Goal: Transaction & Acquisition: Purchase product/service

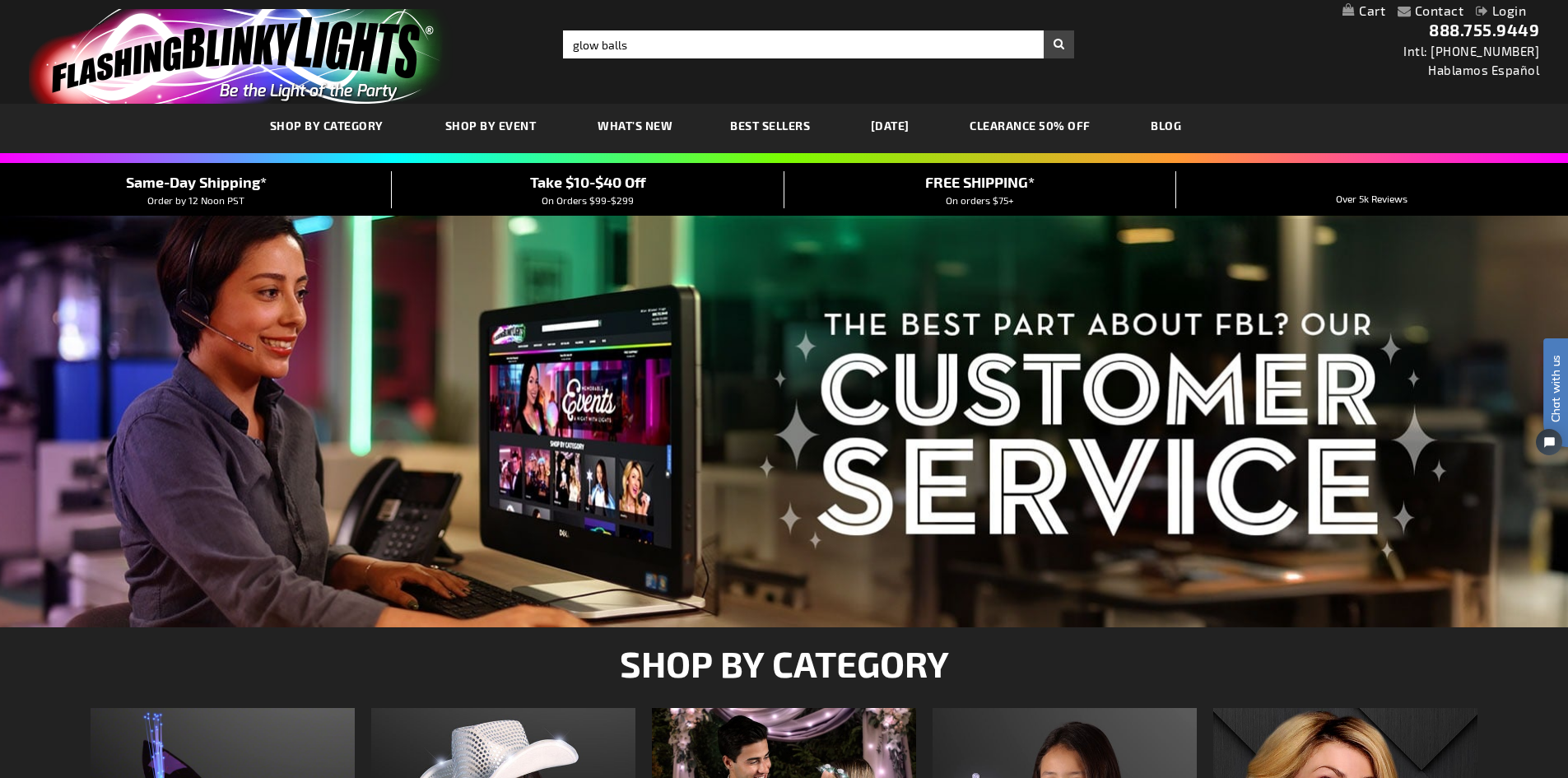
type input "glow balls"
click at [1044, 31] on button "Search" at bounding box center [1059, 44] width 31 height 28
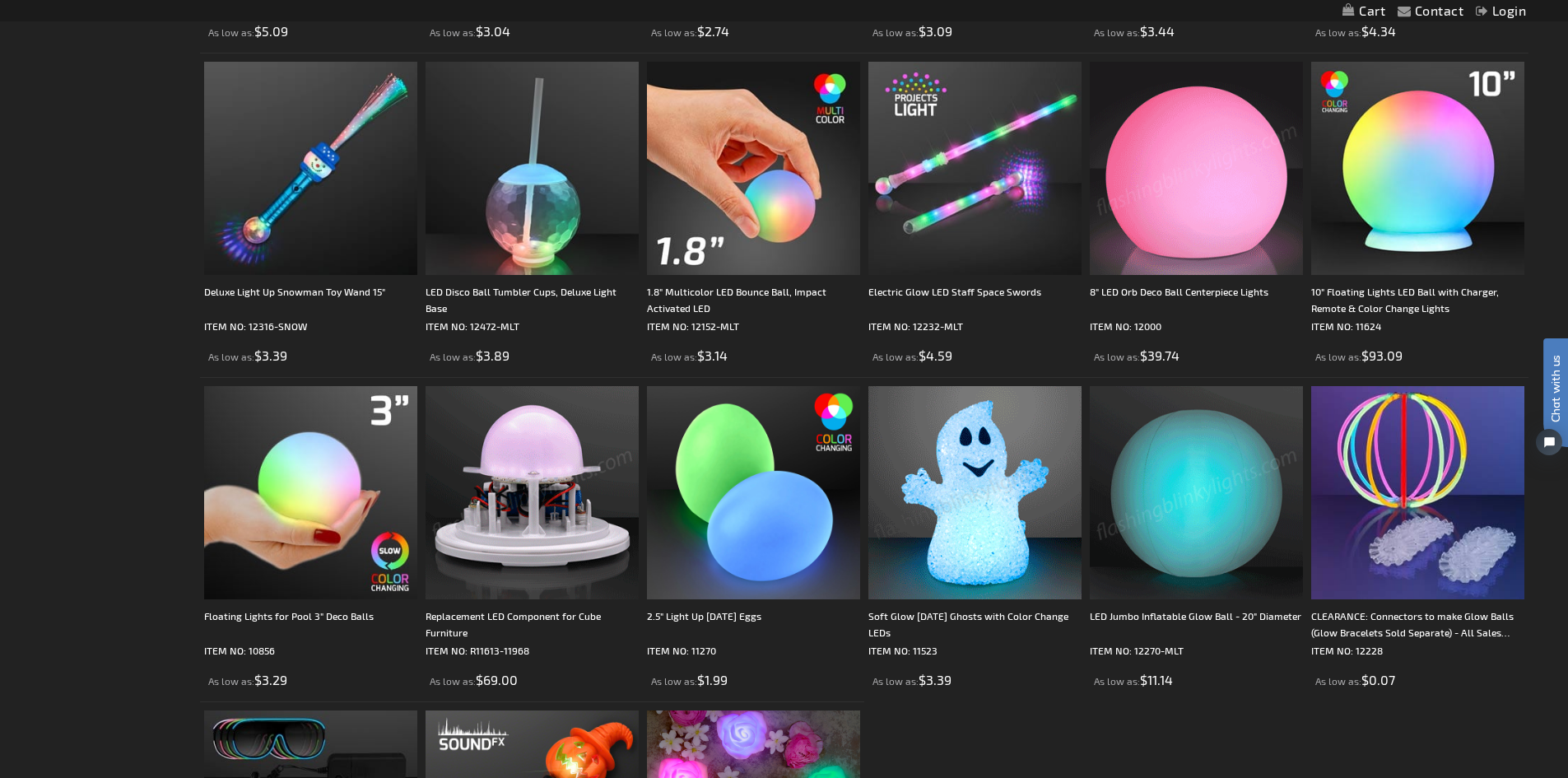
scroll to position [494, 0]
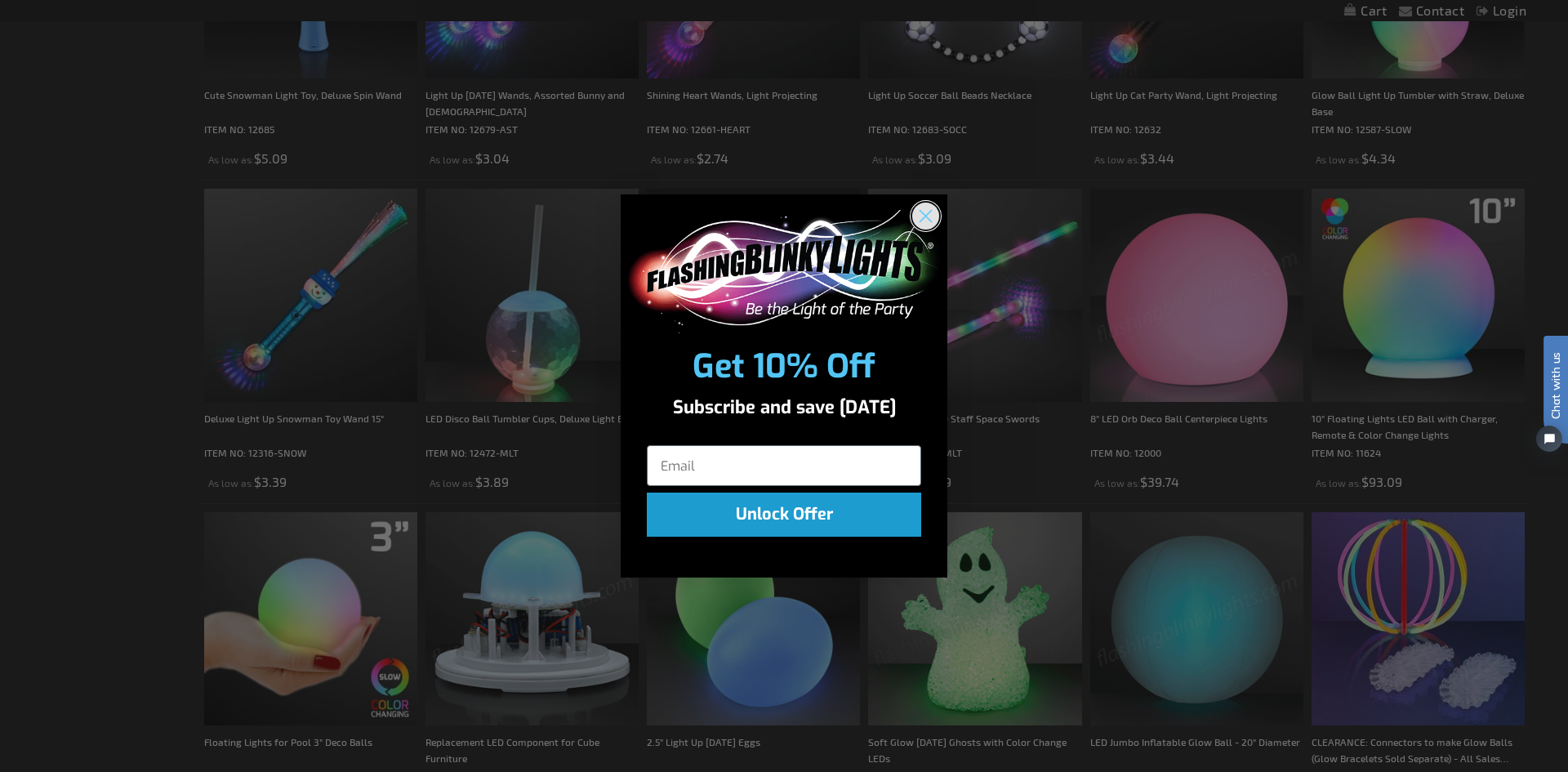
click at [929, 218] on icon "Close dialog" at bounding box center [927, 217] width 12 height 12
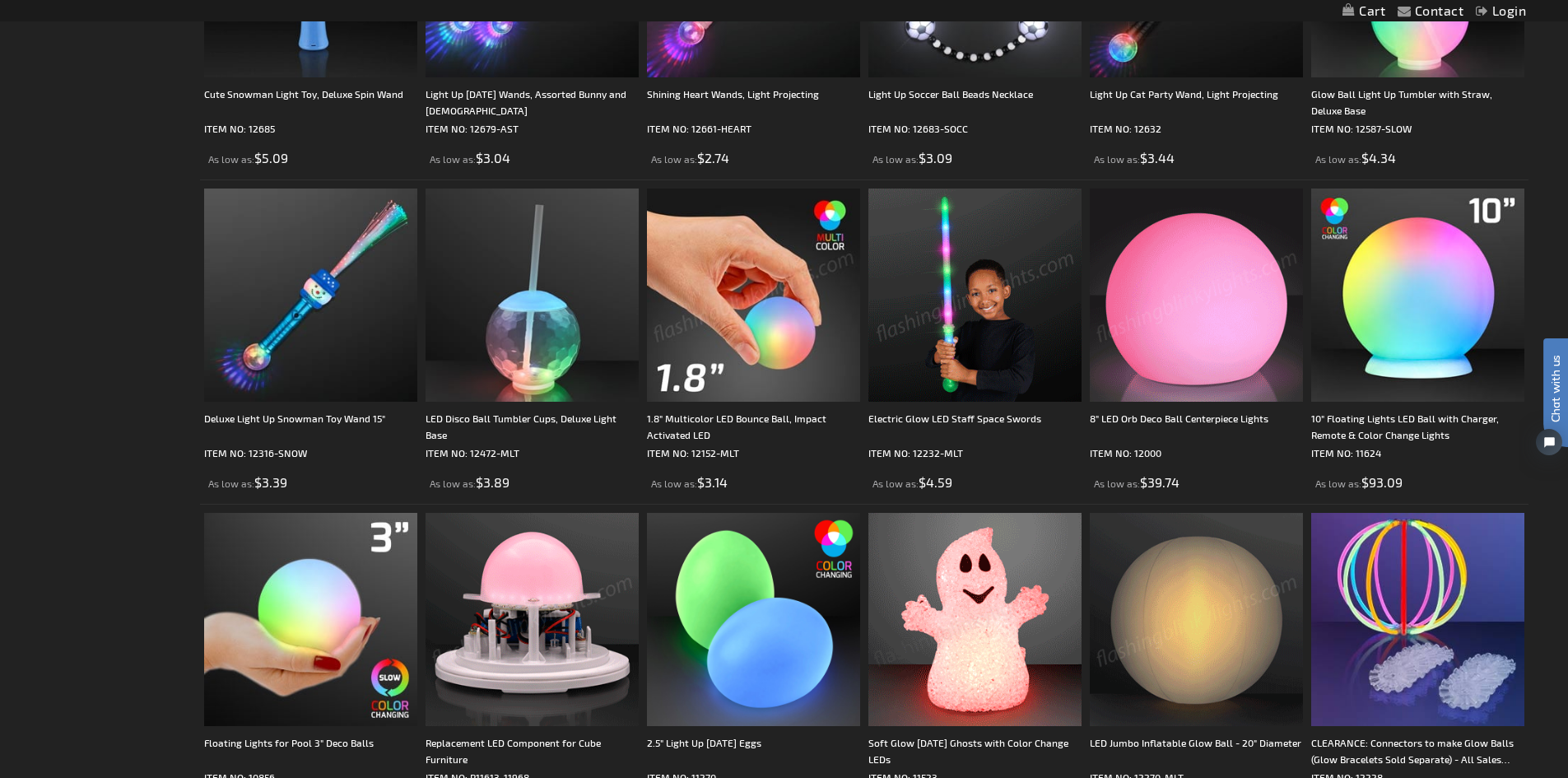
click at [756, 389] on img at bounding box center [754, 295] width 213 height 213
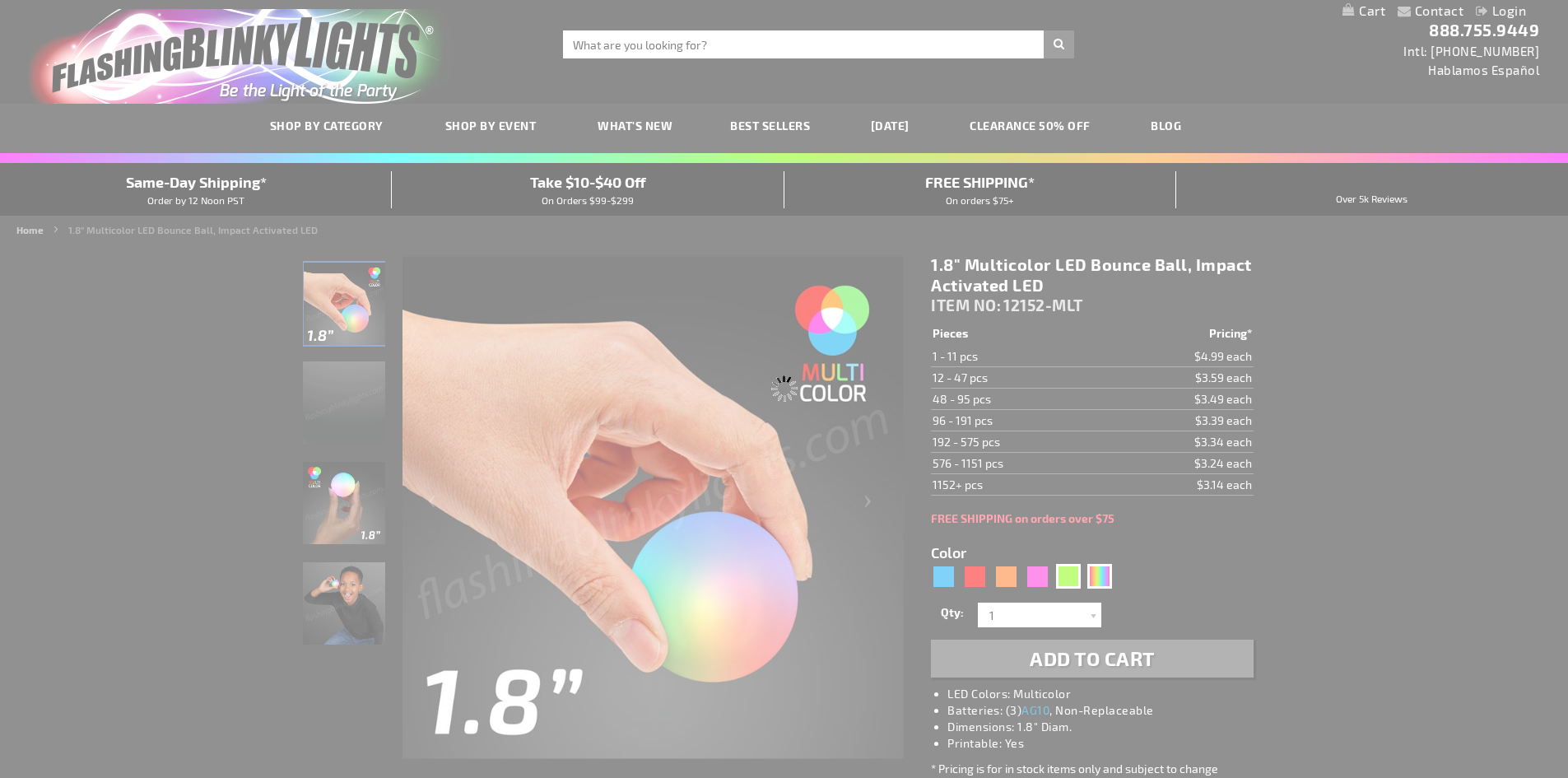
type input "12152-GN"
type input "Customize - 1.8&quot; Blinky Green Rubber Bounce Ball, Impact Activated LED - I…"
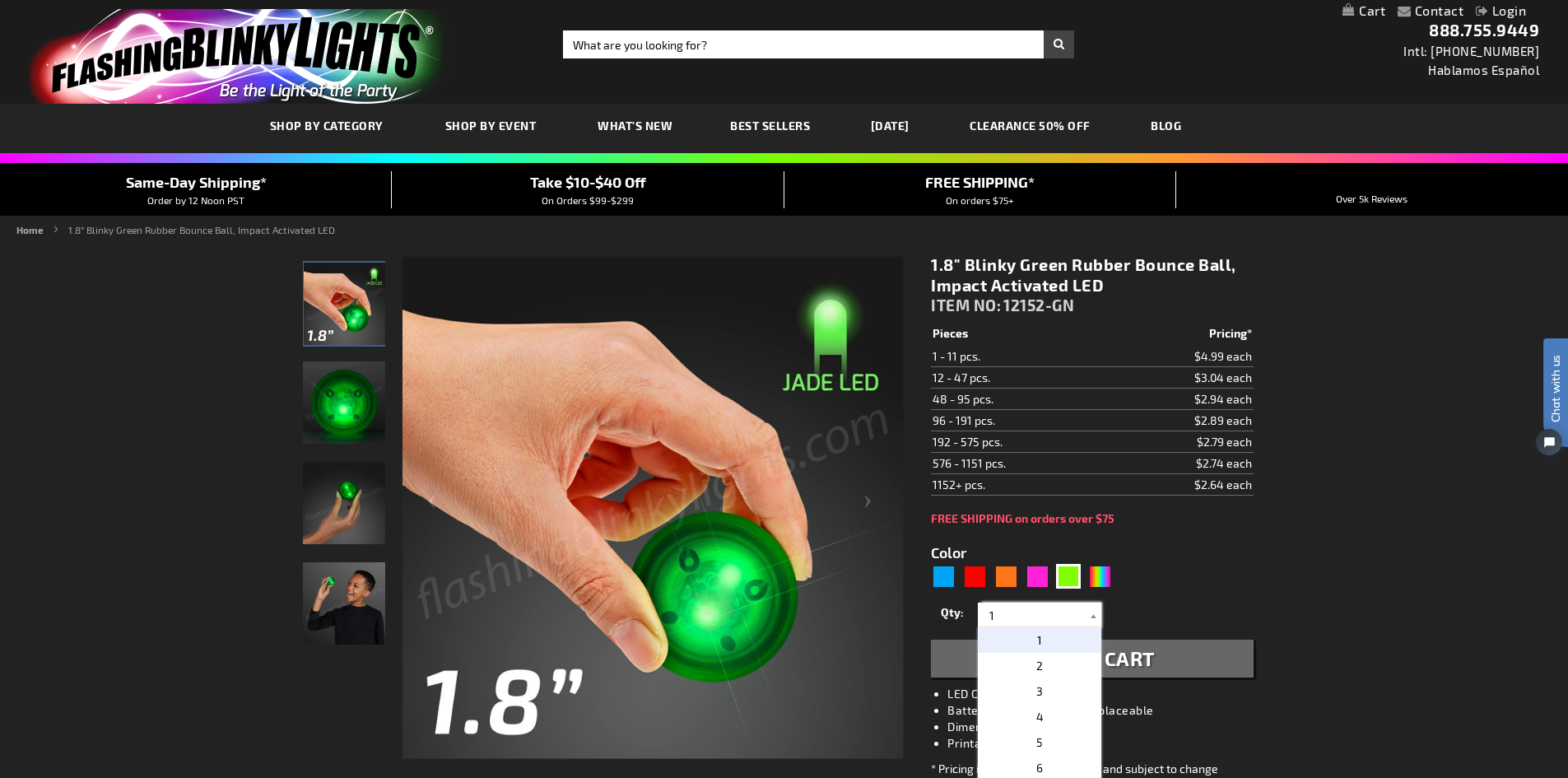
drag, startPoint x: 1027, startPoint y: 618, endPoint x: 974, endPoint y: 611, distance: 53.5
click at [974, 611] on div "Qty 1 2 3 4 5 6 7 8 9 10 11 12 24 36 48 60 72 84 96 108 120 132 144 156 168" at bounding box center [1091, 615] width 321 height 33
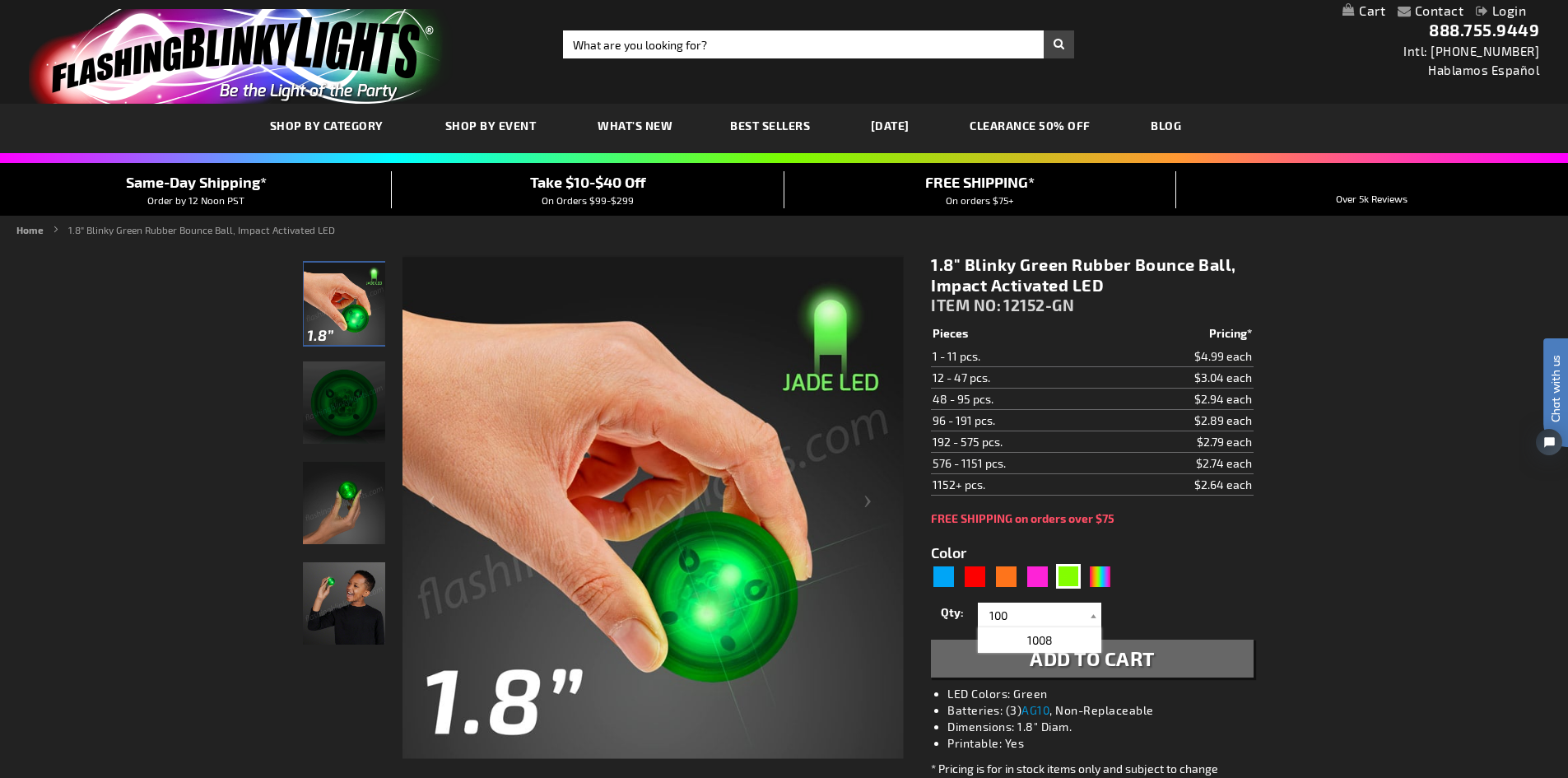
click at [1224, 570] on form "Color 5648" at bounding box center [1091, 601] width 321 height 153
click at [1086, 660] on span "Add to Cart" at bounding box center [1092, 659] width 125 height 24
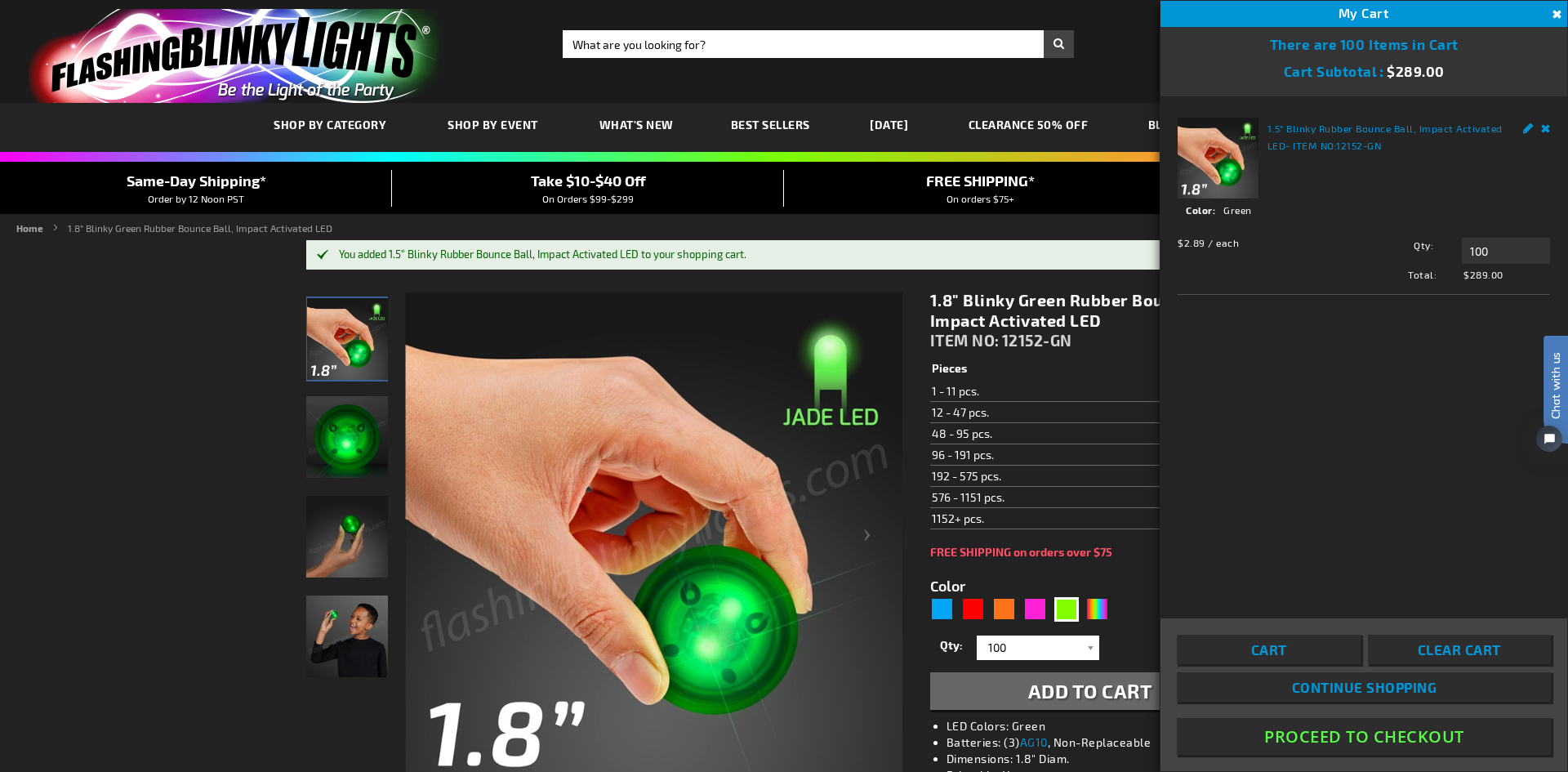
click at [1154, 584] on form "Color 5648" at bounding box center [1090, 634] width 319 height 152
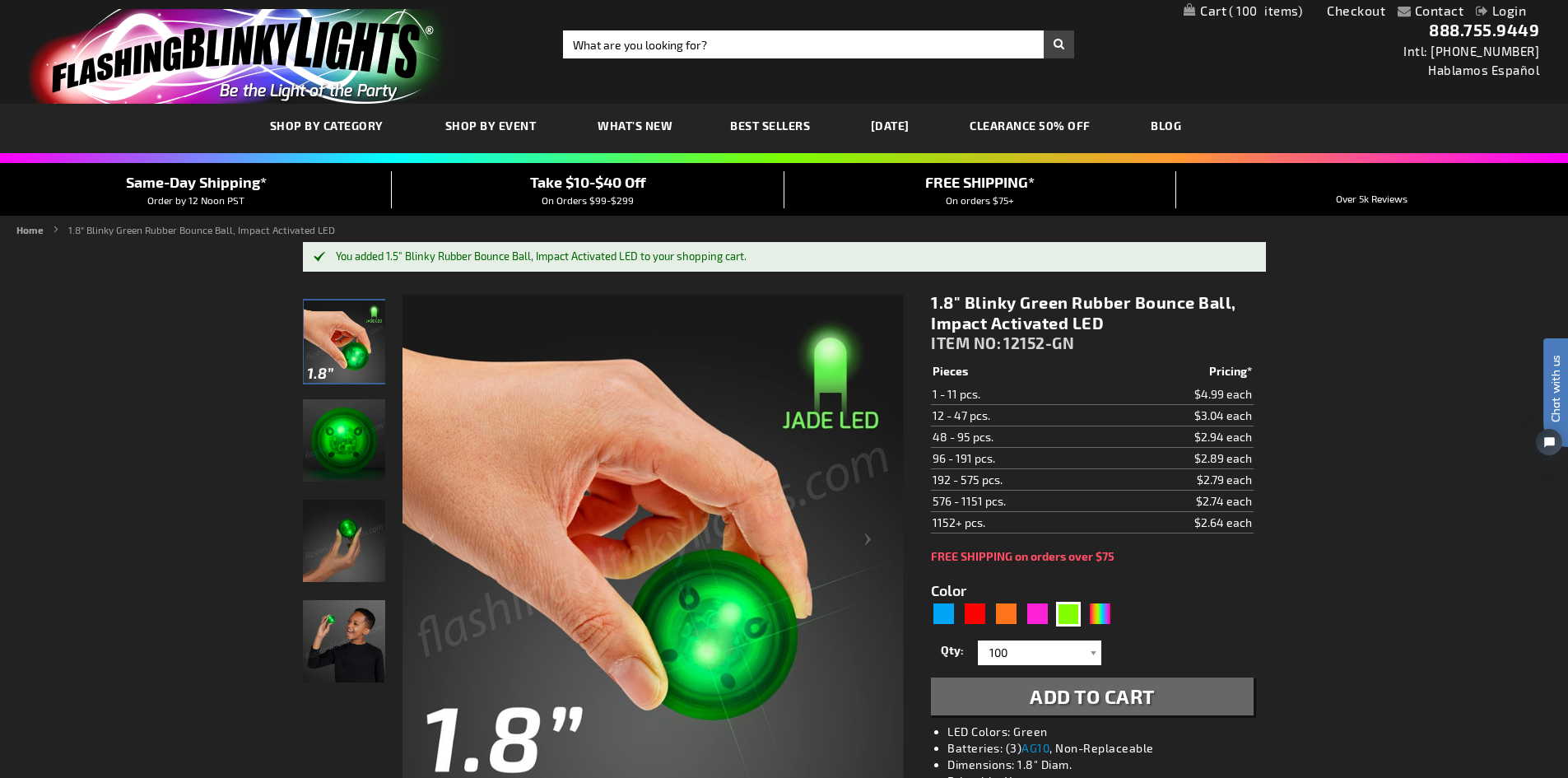
click at [1247, 12] on span "100" at bounding box center [1265, 10] width 73 height 15
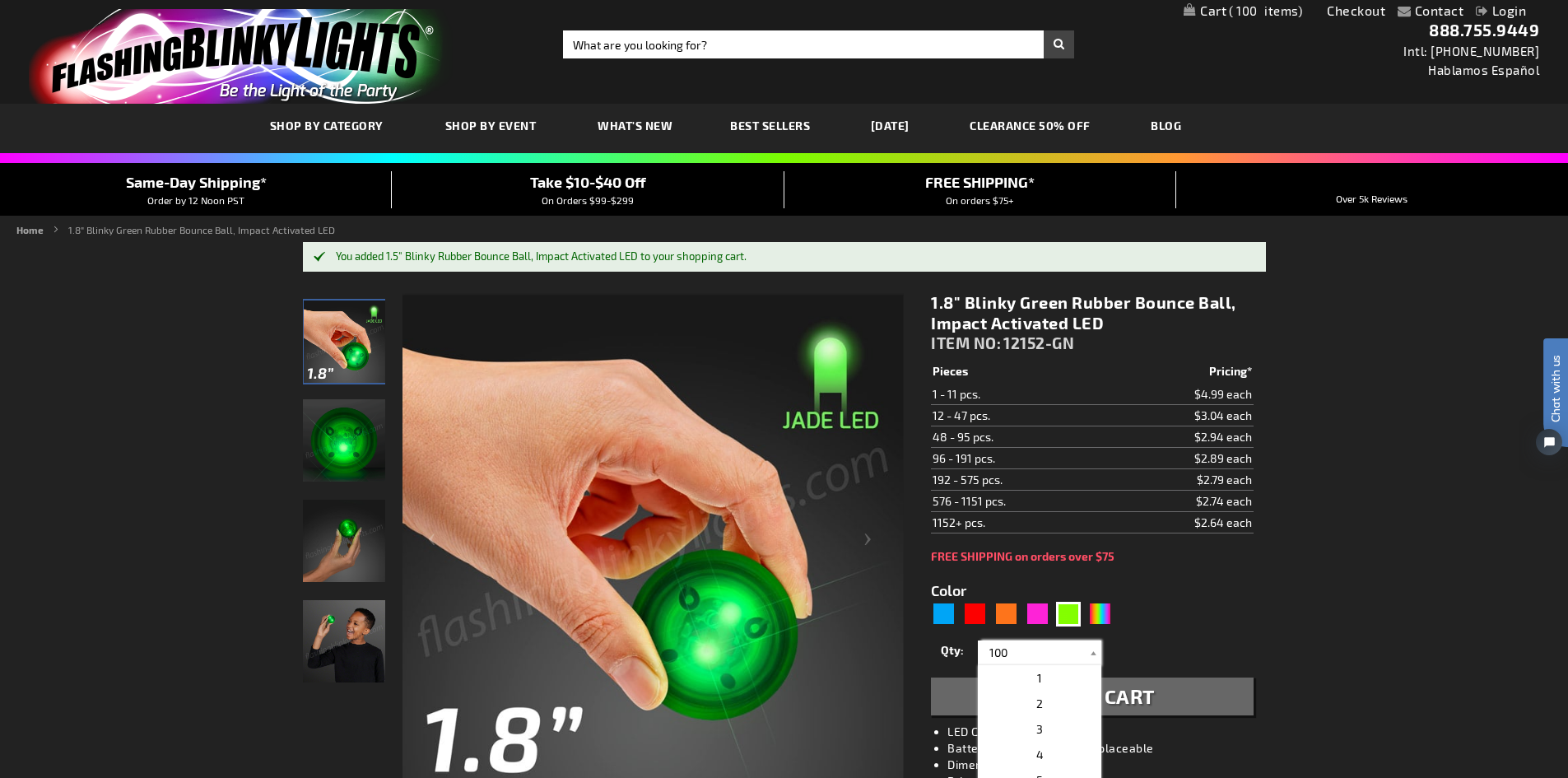
drag, startPoint x: 1025, startPoint y: 660, endPoint x: 991, endPoint y: 656, distance: 34.2
click at [991, 656] on input "100" at bounding box center [1042, 653] width 119 height 25
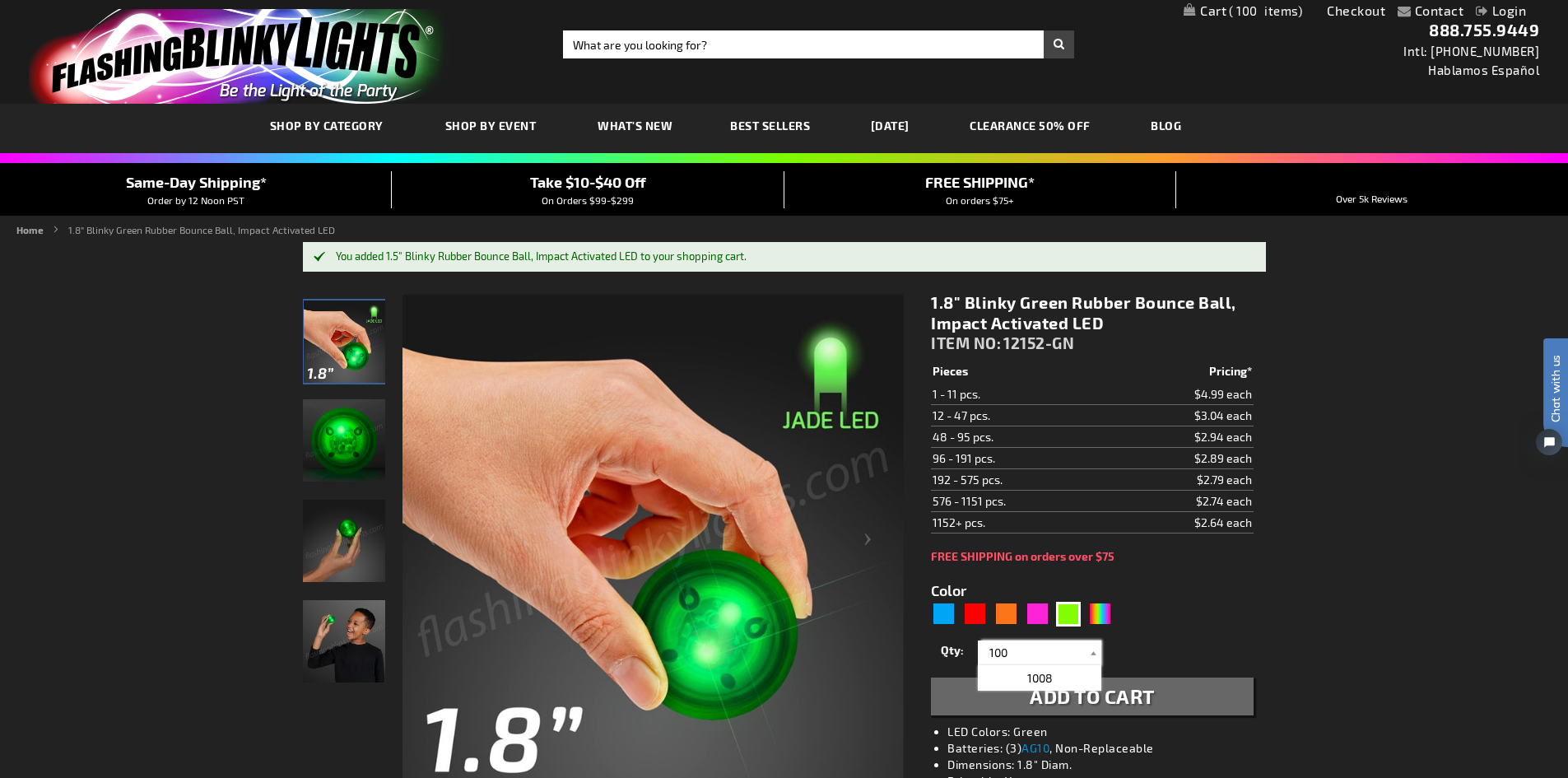
type input "1"
type input "150"
click at [1221, 15] on link "My Cart 100 100 items" at bounding box center [1242, 11] width 119 height 15
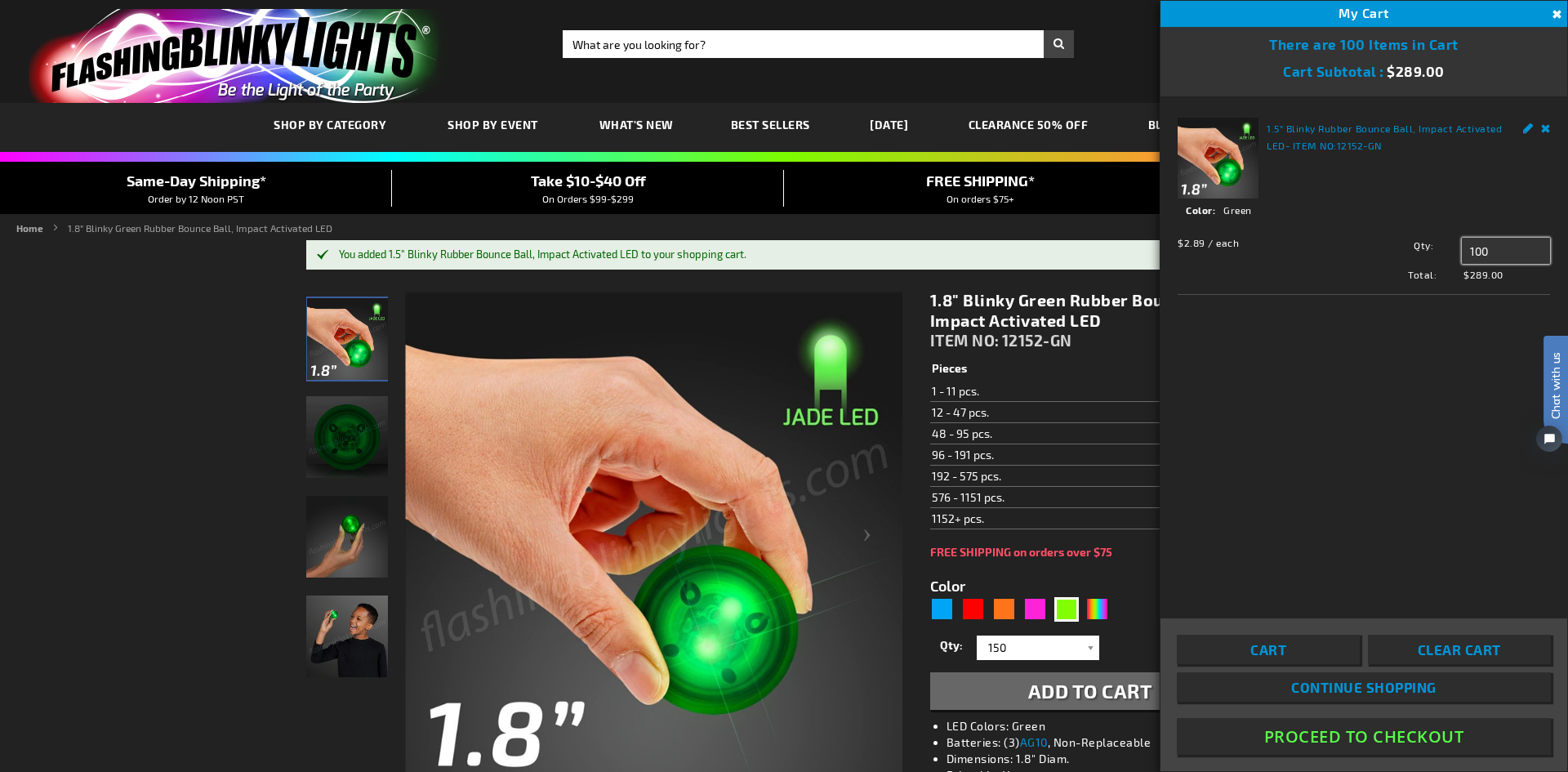
drag, startPoint x: 1499, startPoint y: 246, endPoint x: 1442, endPoint y: 240, distance: 57.3
click at [1442, 240] on div "Qty 100 Update" at bounding box center [1448, 251] width 205 height 26
type input "150"
click at [1401, 388] on div "1.5" Blinky Rubber Bounce Ball, Impact Activated LED - ITEM NO: 12152-GN See De…" at bounding box center [1364, 346] width 407 height 500
click at [1492, 281] on span "Update" at bounding box center [1498, 282] width 38 height 12
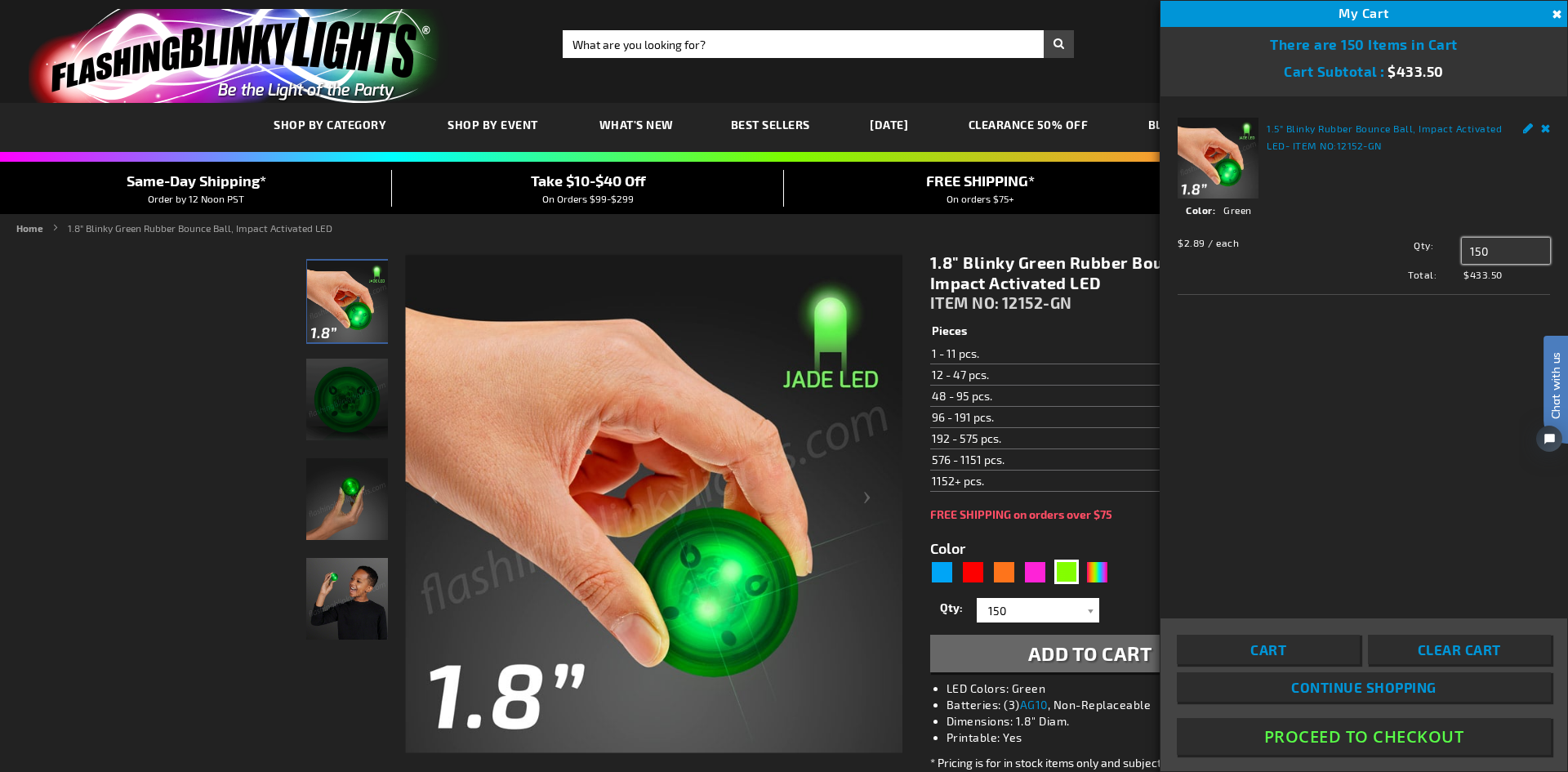
drag, startPoint x: 1489, startPoint y: 245, endPoint x: 1389, endPoint y: 238, distance: 100.2
click at [1447, 245] on div "Qty 150 Update" at bounding box center [1448, 251] width 205 height 26
type input "100"
click at [1494, 280] on span "Update" at bounding box center [1498, 282] width 38 height 12
drag, startPoint x: 1499, startPoint y: 251, endPoint x: 1472, endPoint y: 251, distance: 27.0
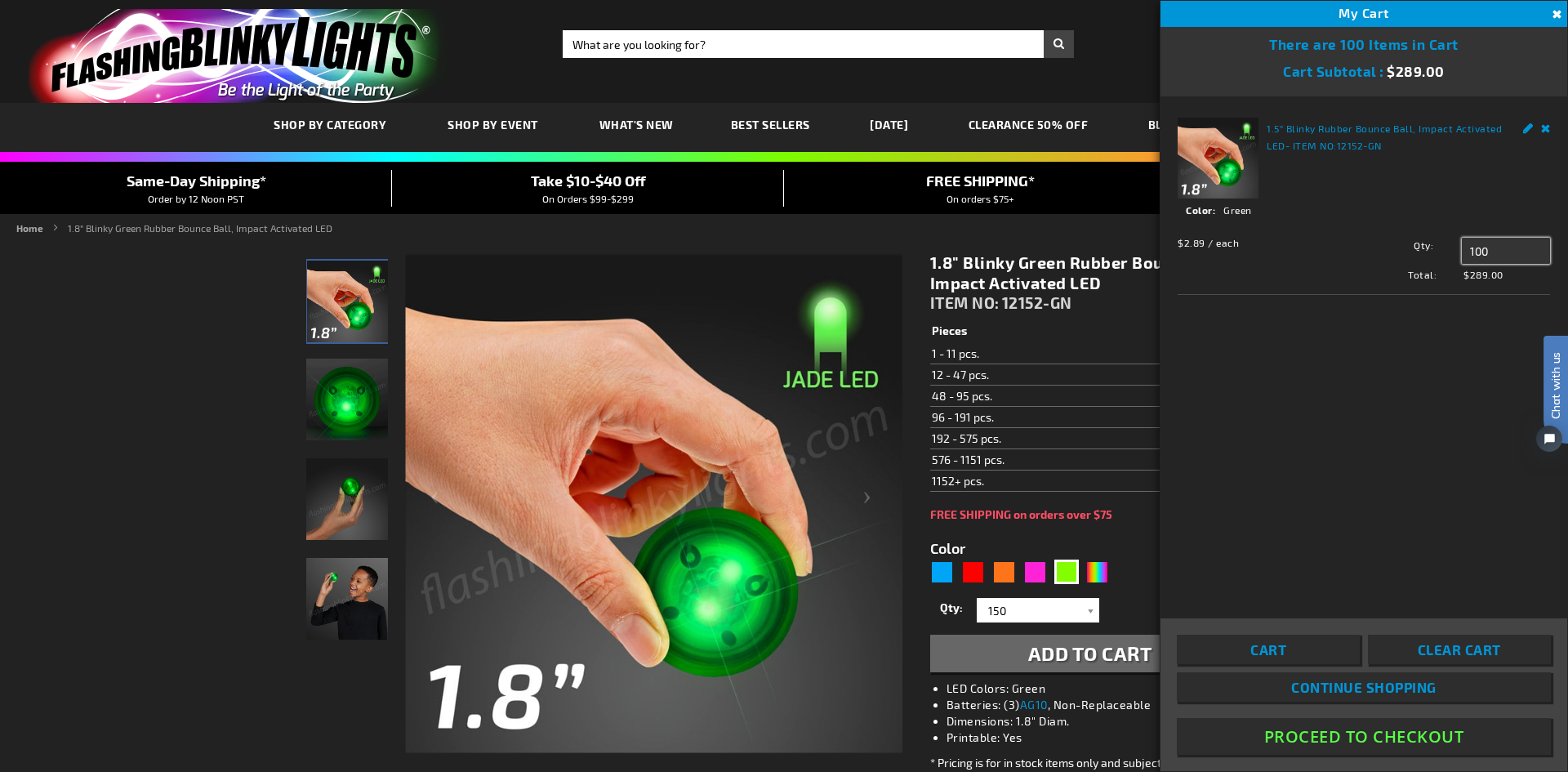
click at [1472, 251] on input "100" at bounding box center [1506, 251] width 88 height 26
type input "102"
click at [1488, 291] on button "Update" at bounding box center [1498, 282] width 52 height 23
drag, startPoint x: 1491, startPoint y: 250, endPoint x: 1431, endPoint y: 251, distance: 60.0
click at [1431, 251] on div "Qty 102 Update" at bounding box center [1448, 251] width 205 height 26
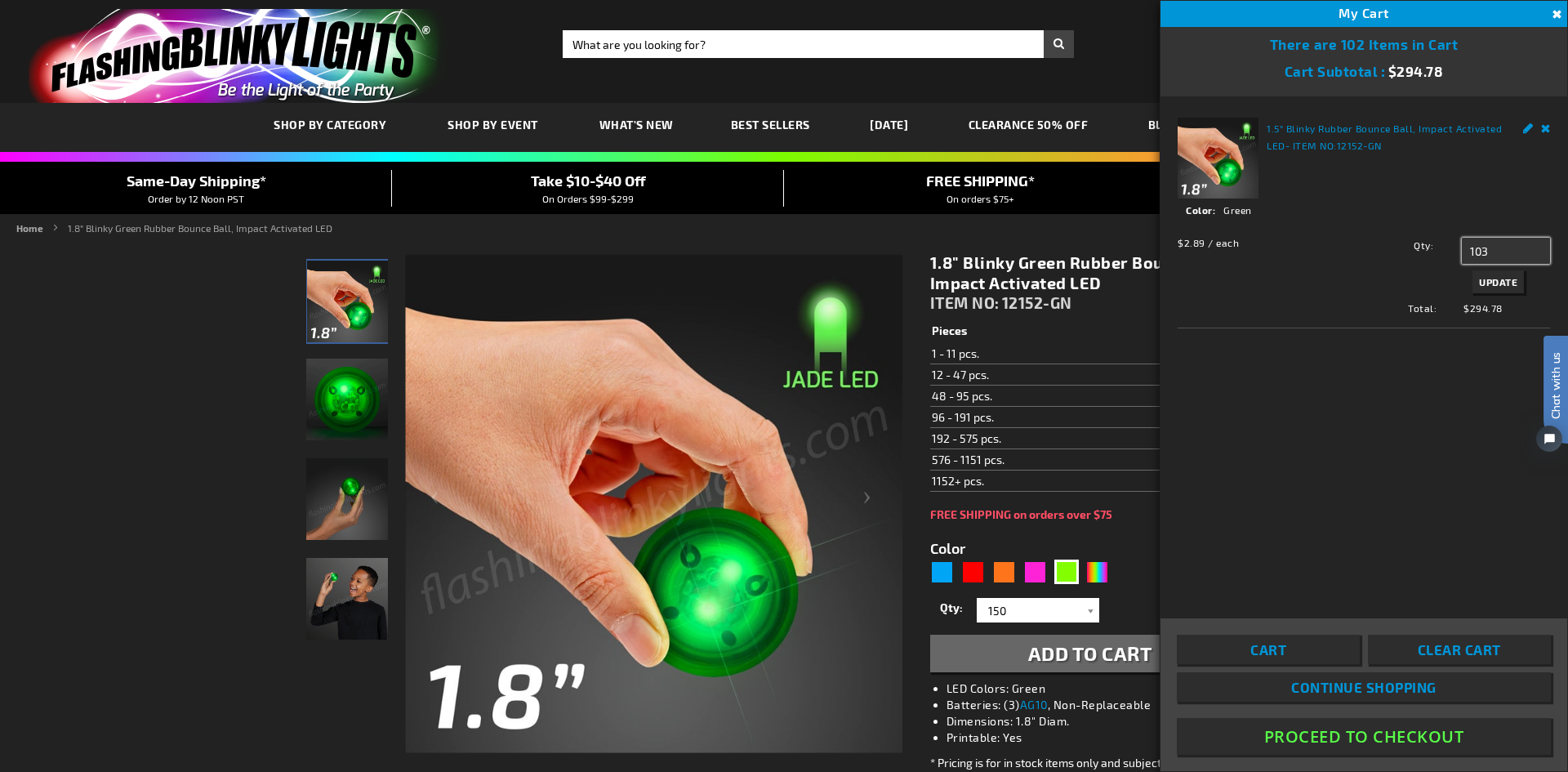
type input "103"
click at [1476, 289] on button "Update" at bounding box center [1498, 282] width 52 height 23
drag, startPoint x: 1497, startPoint y: 249, endPoint x: 1412, endPoint y: 241, distance: 85.4
click at [1412, 241] on div "Qty 103 Update" at bounding box center [1448, 251] width 205 height 26
type input "104"
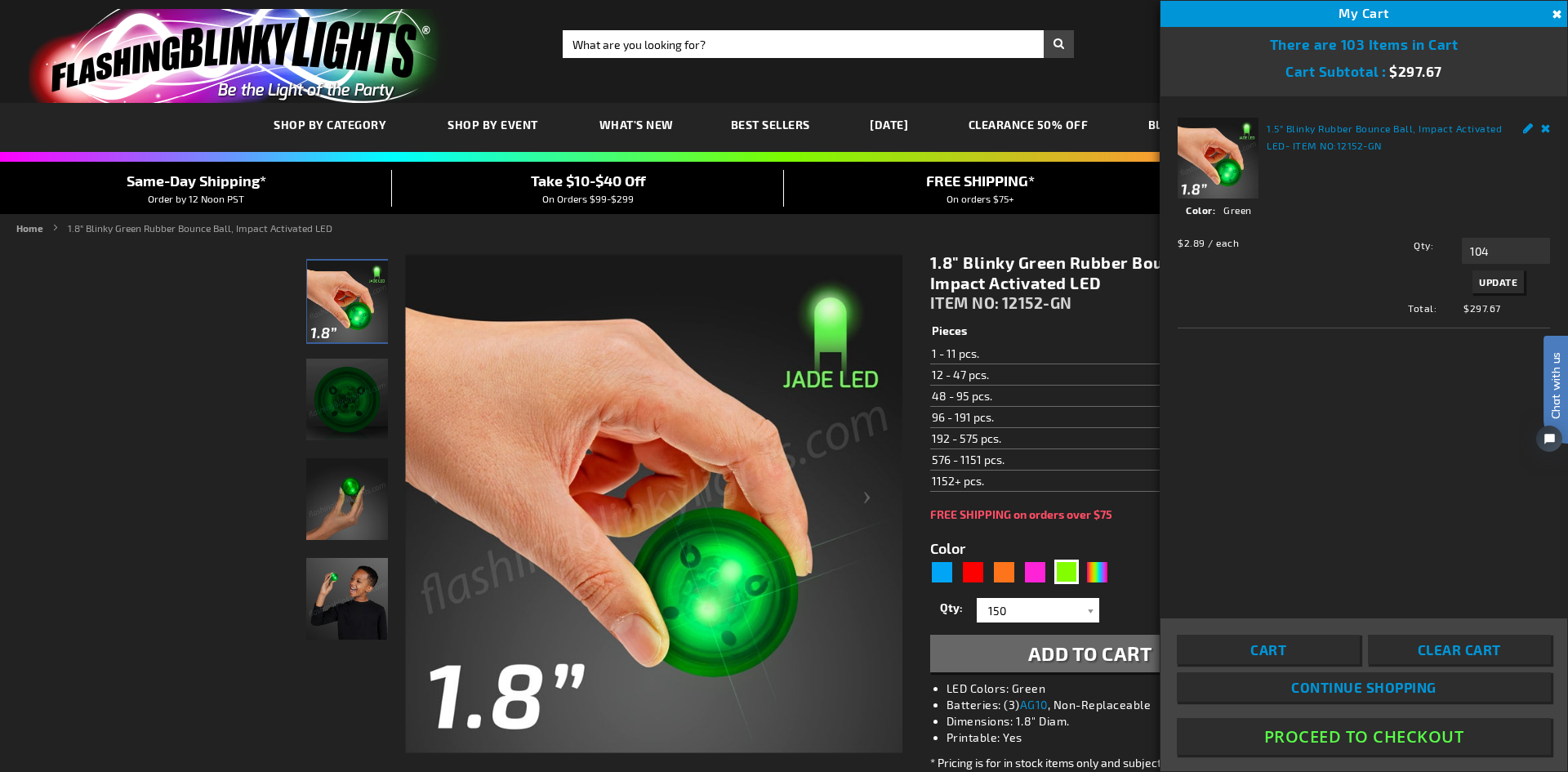
click at [1487, 284] on span "Update" at bounding box center [1498, 282] width 38 height 12
click at [1363, 207] on dd "Green" at bounding box center [1373, 209] width 372 height 14
click at [1320, 394] on div "1.5" Blinky Rubber Bounce Ball, Impact Activated LED - ITEM NO: 12152-GN See De…" at bounding box center [1364, 346] width 407 height 500
click at [1344, 746] on button "Proceed To Checkout" at bounding box center [1364, 736] width 374 height 36
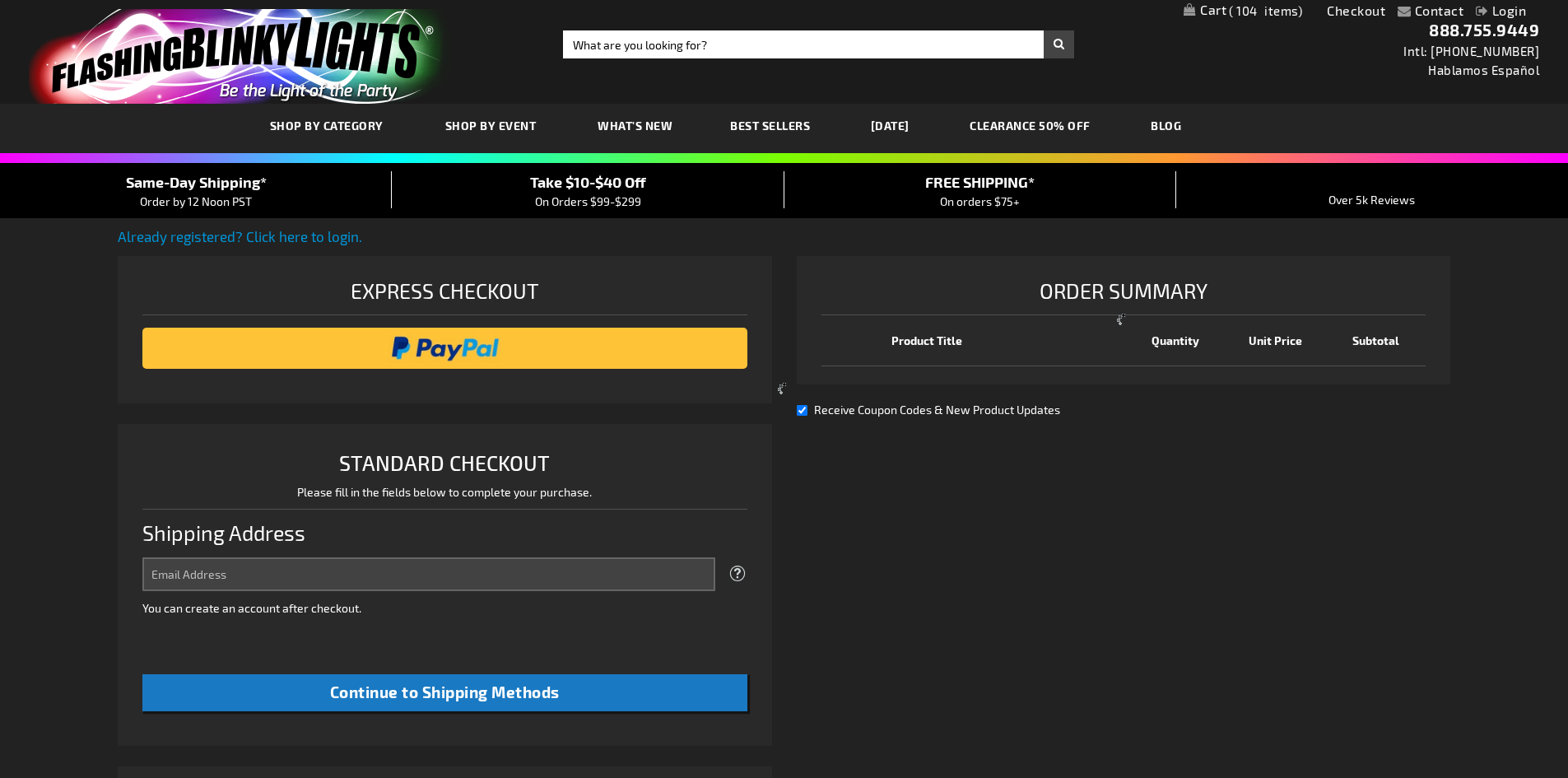
select select "US"
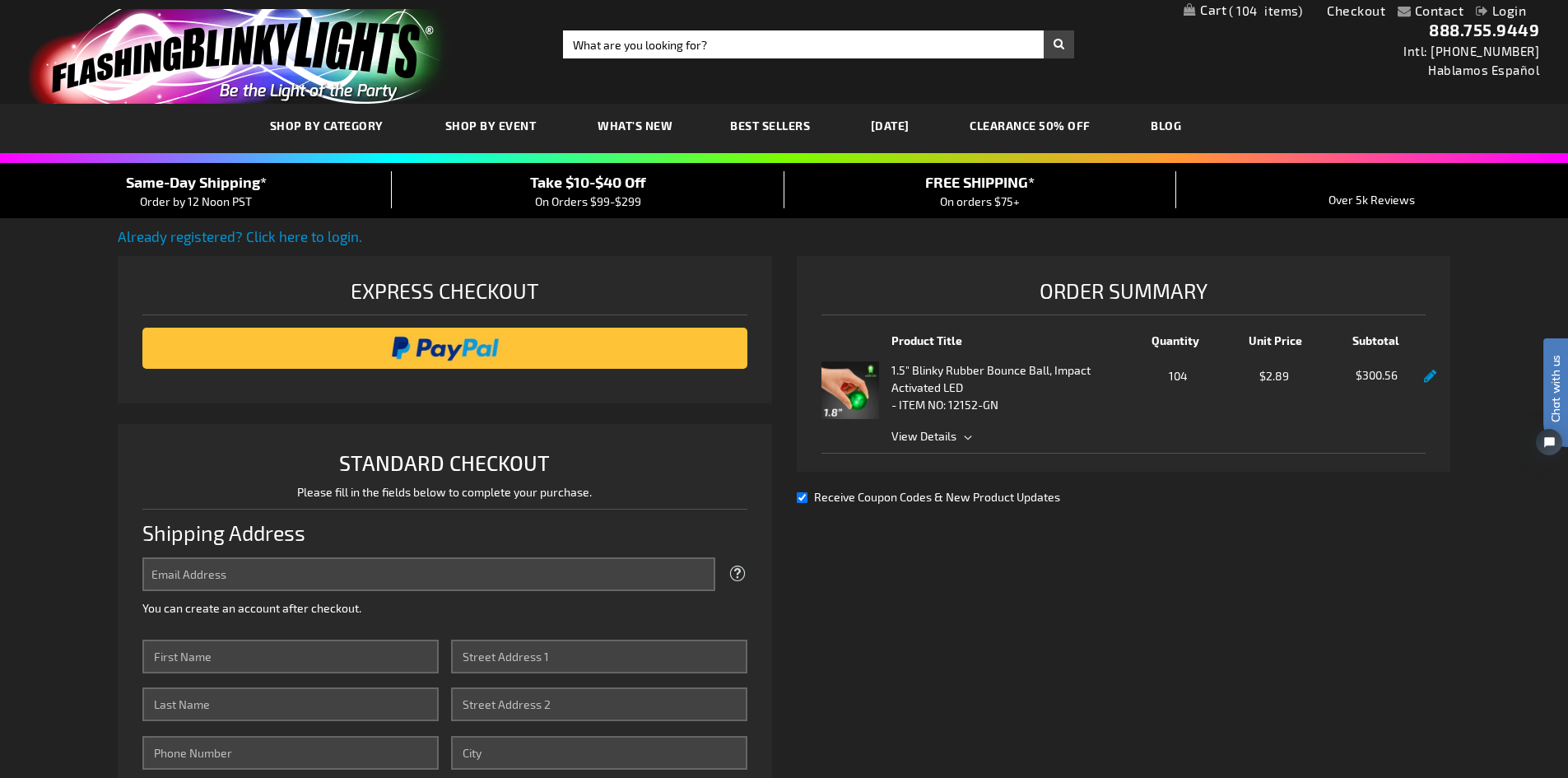
scroll to position [247, 0]
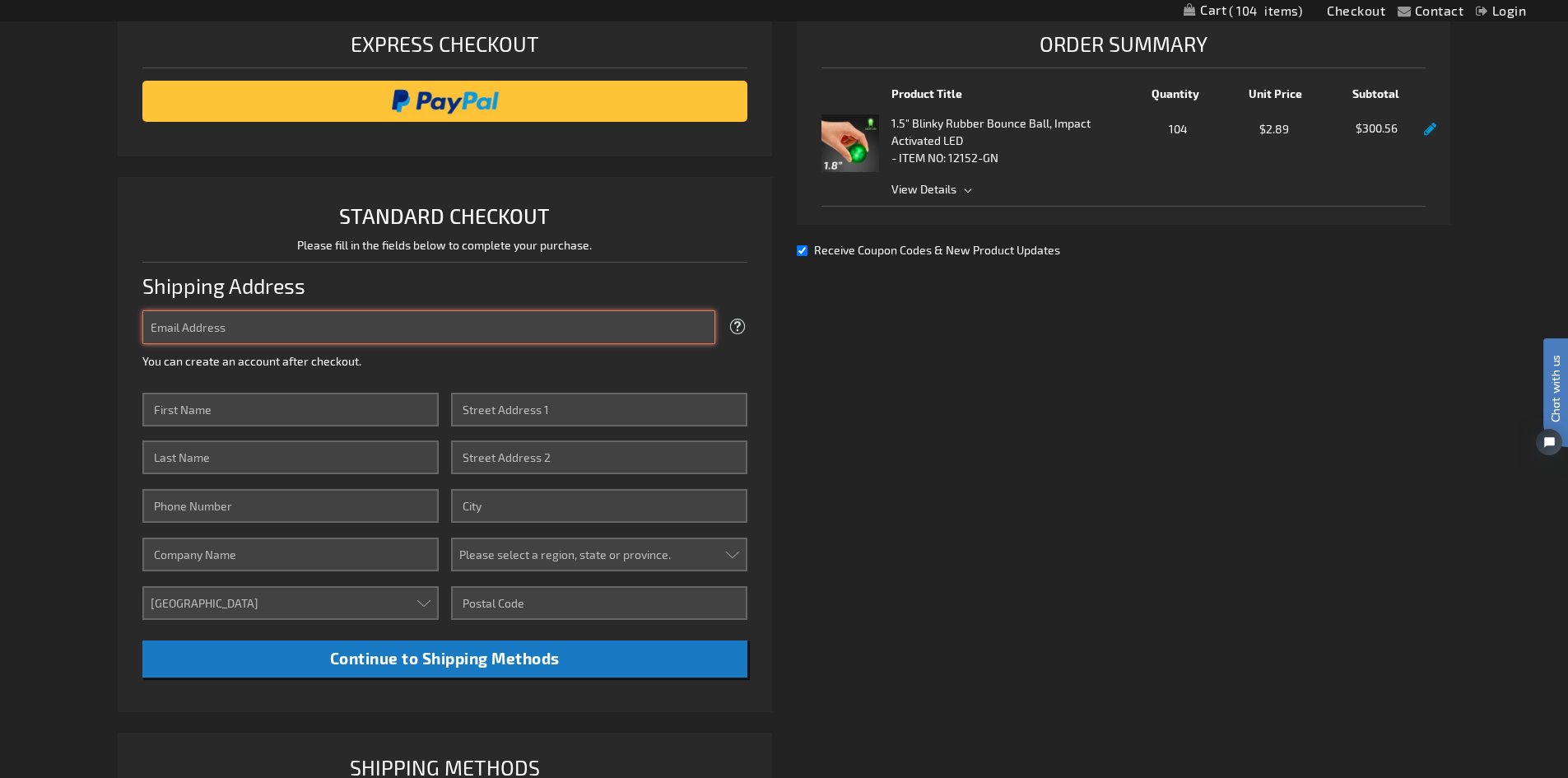
click at [319, 322] on input "Email Address" at bounding box center [429, 328] width 573 height 34
type input "[EMAIL_ADDRESS][DOMAIN_NAME]"
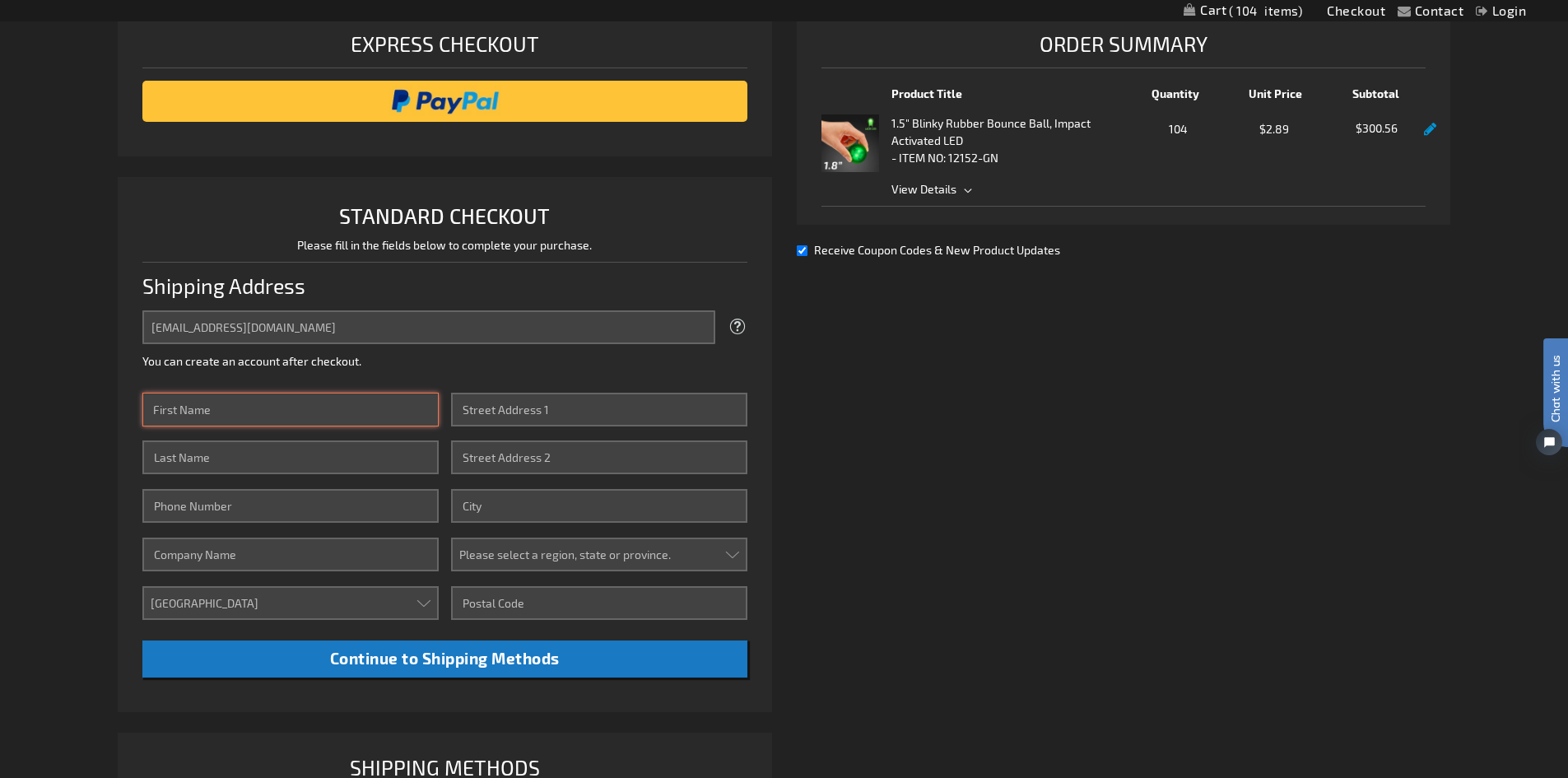
click at [223, 416] on input "First Name" at bounding box center [291, 409] width 297 height 34
type input "Carlos"
type input "Perez"
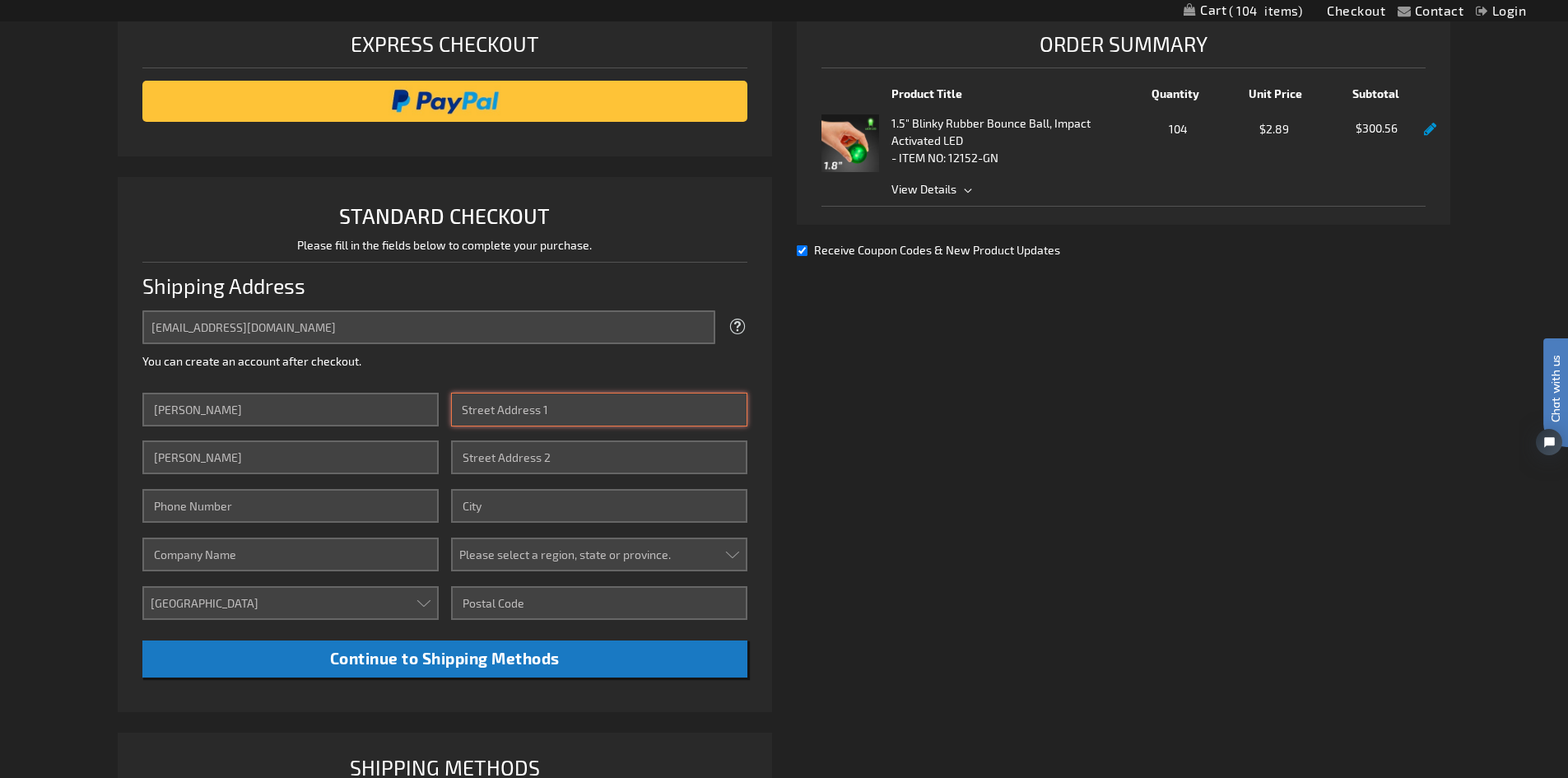
click at [519, 415] on input "Street Address: Line 1" at bounding box center [599, 409] width 297 height 34
type input "2193 Addison Ave"
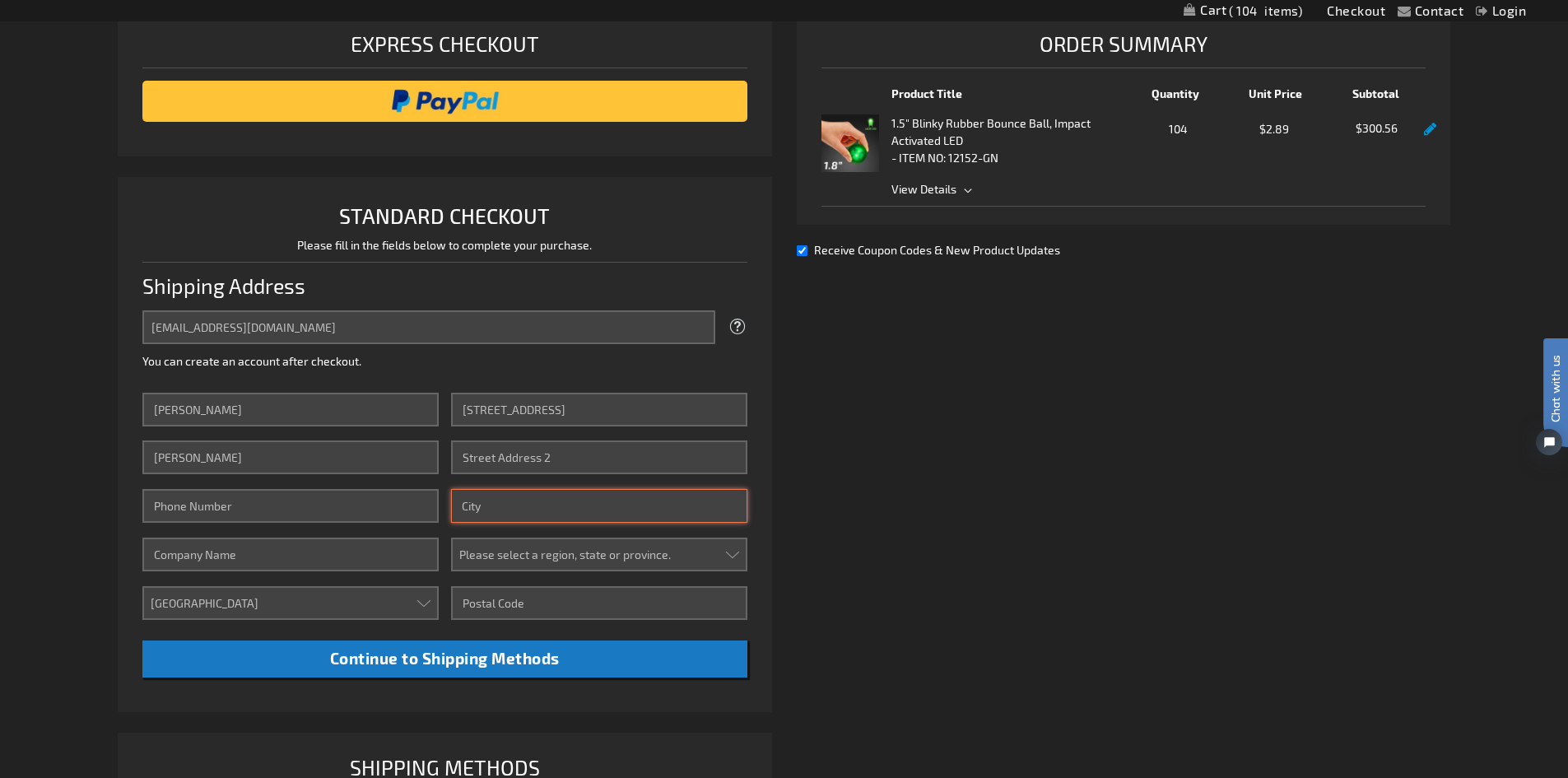
click at [504, 502] on input "City" at bounding box center [599, 506] width 297 height 34
type input "Twin Falls"
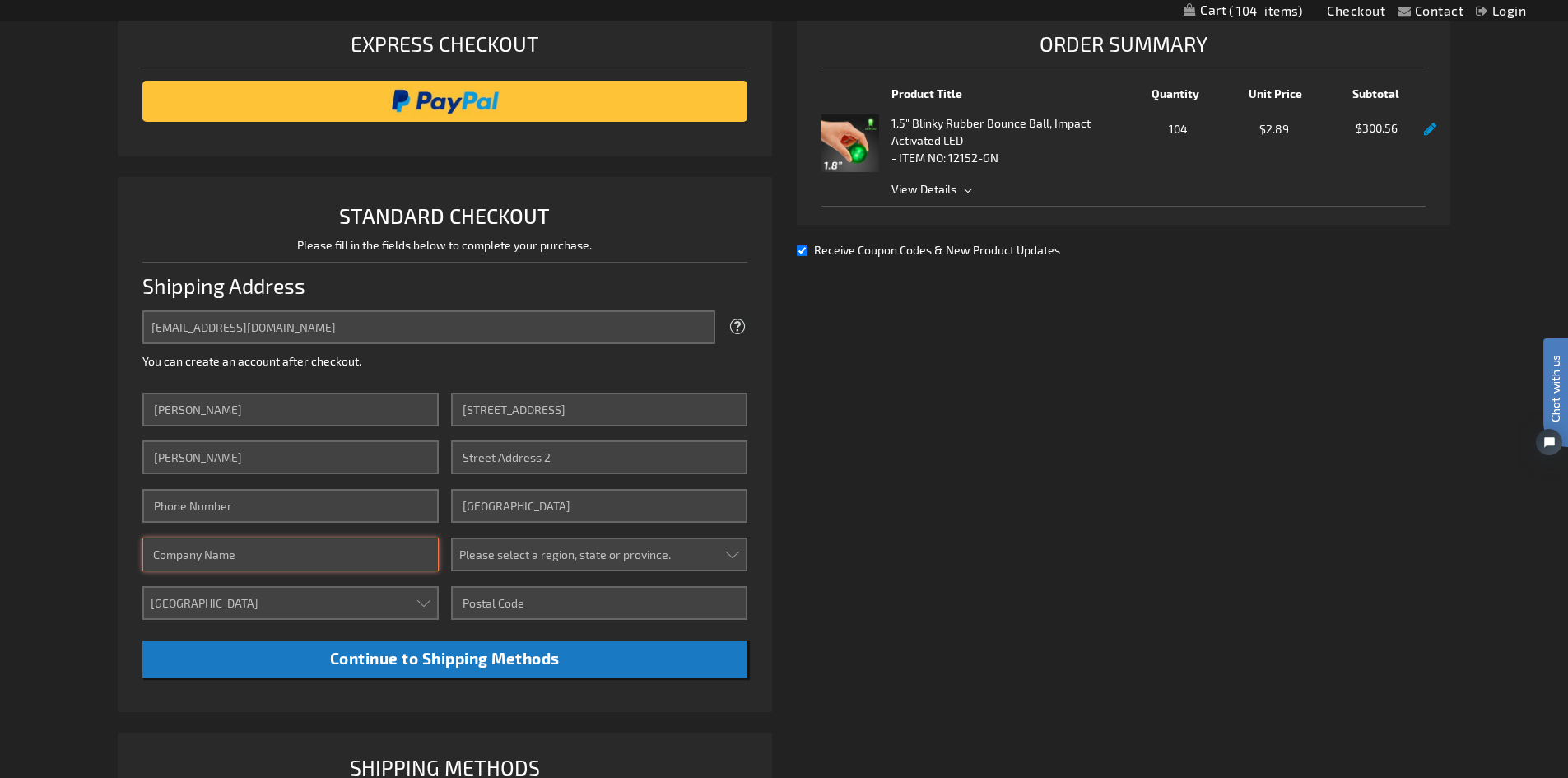
click at [348, 548] on input "Company" at bounding box center [291, 554] width 297 height 34
type input "ICCU"
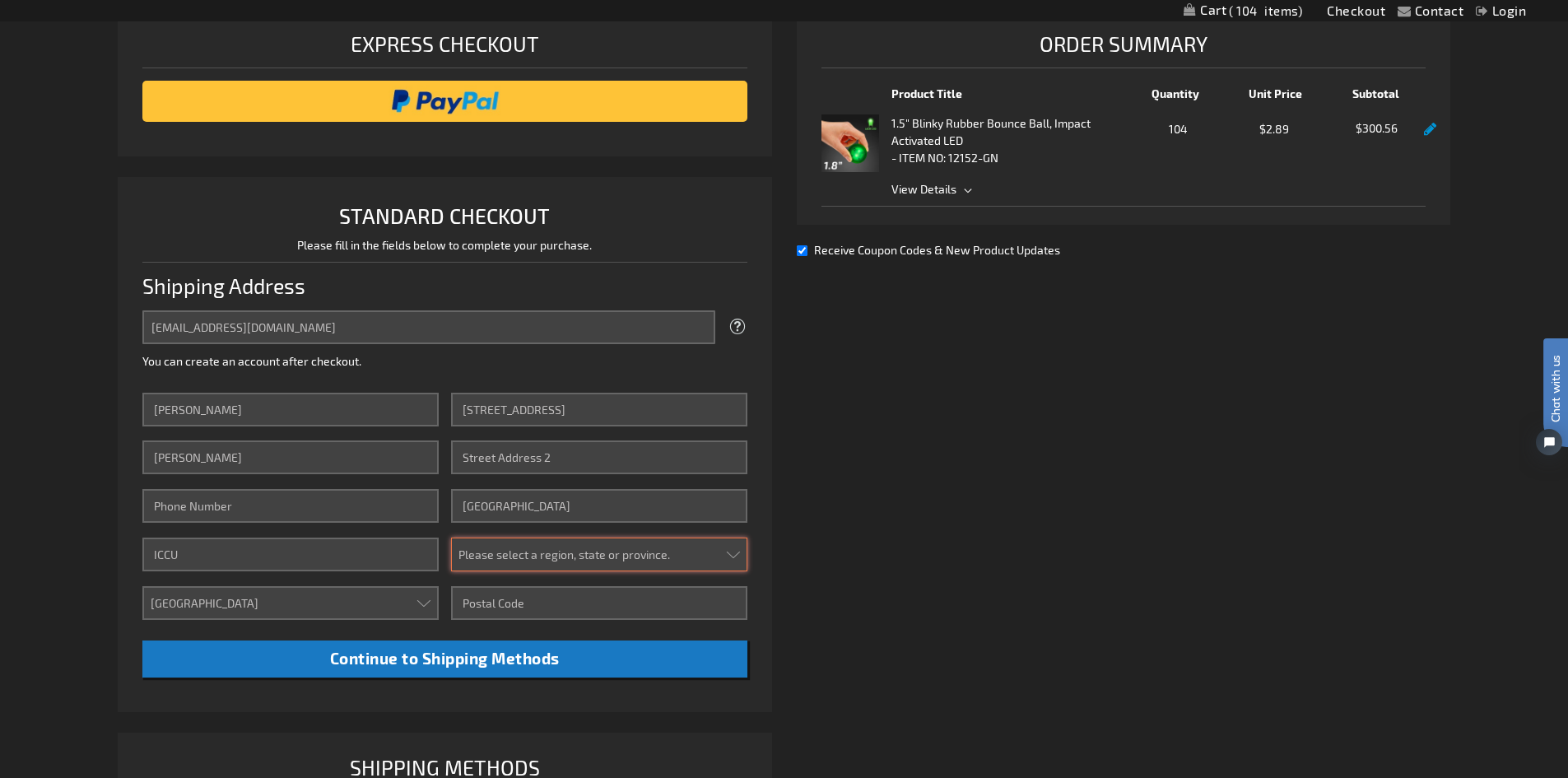
click at [630, 554] on select "Please select a region, state or province. Alabama Alaska Arizona Arkansas Cali…" at bounding box center [599, 554] width 297 height 34
select select "22"
click at [451, 537] on select "Please select a region, state or province. Alabama Alaska Arizona Arkansas Cali…" at bounding box center [599, 554] width 297 height 34
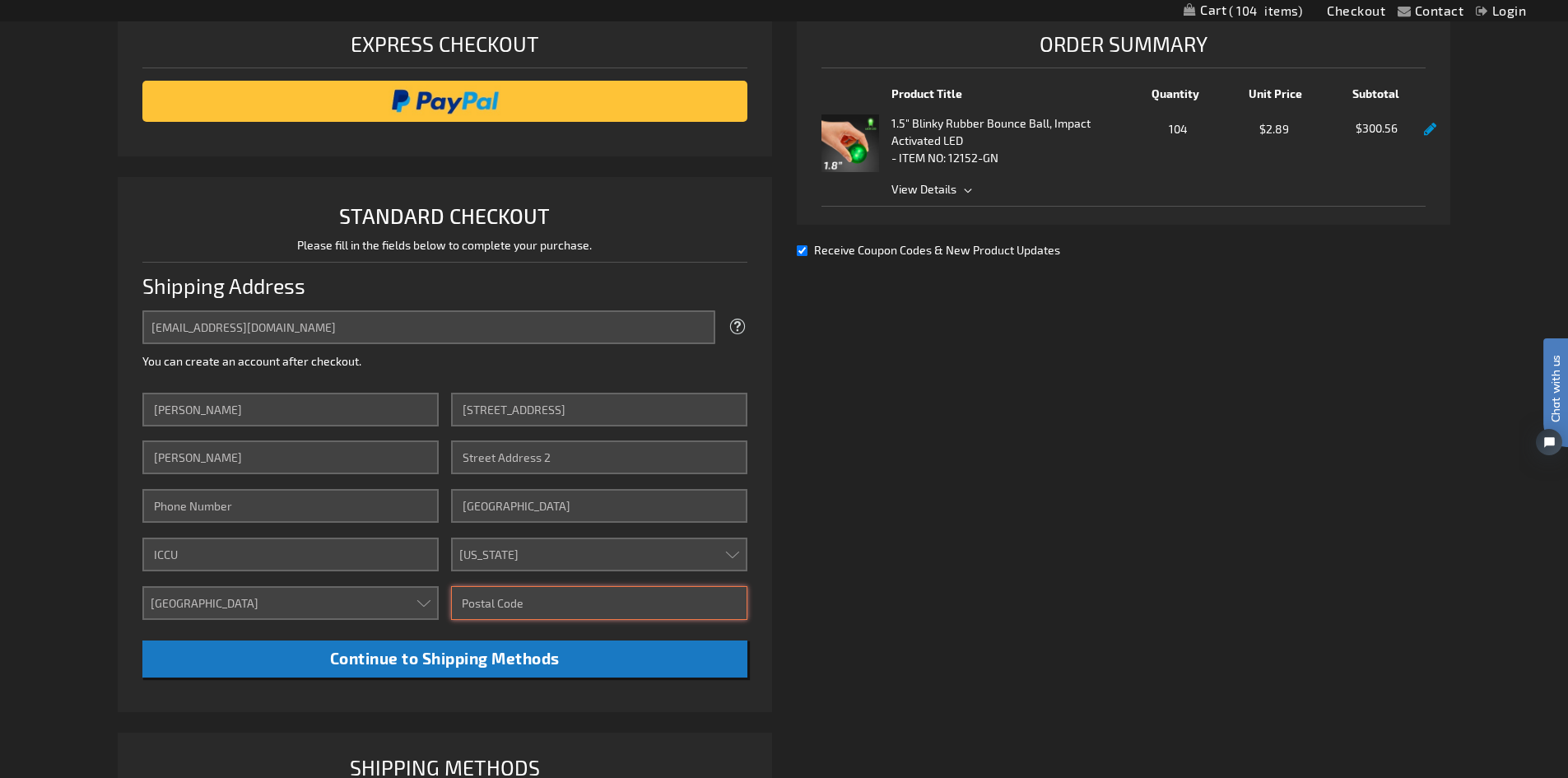
click at [547, 599] on input "Zip/Postal Code" at bounding box center [599, 603] width 297 height 34
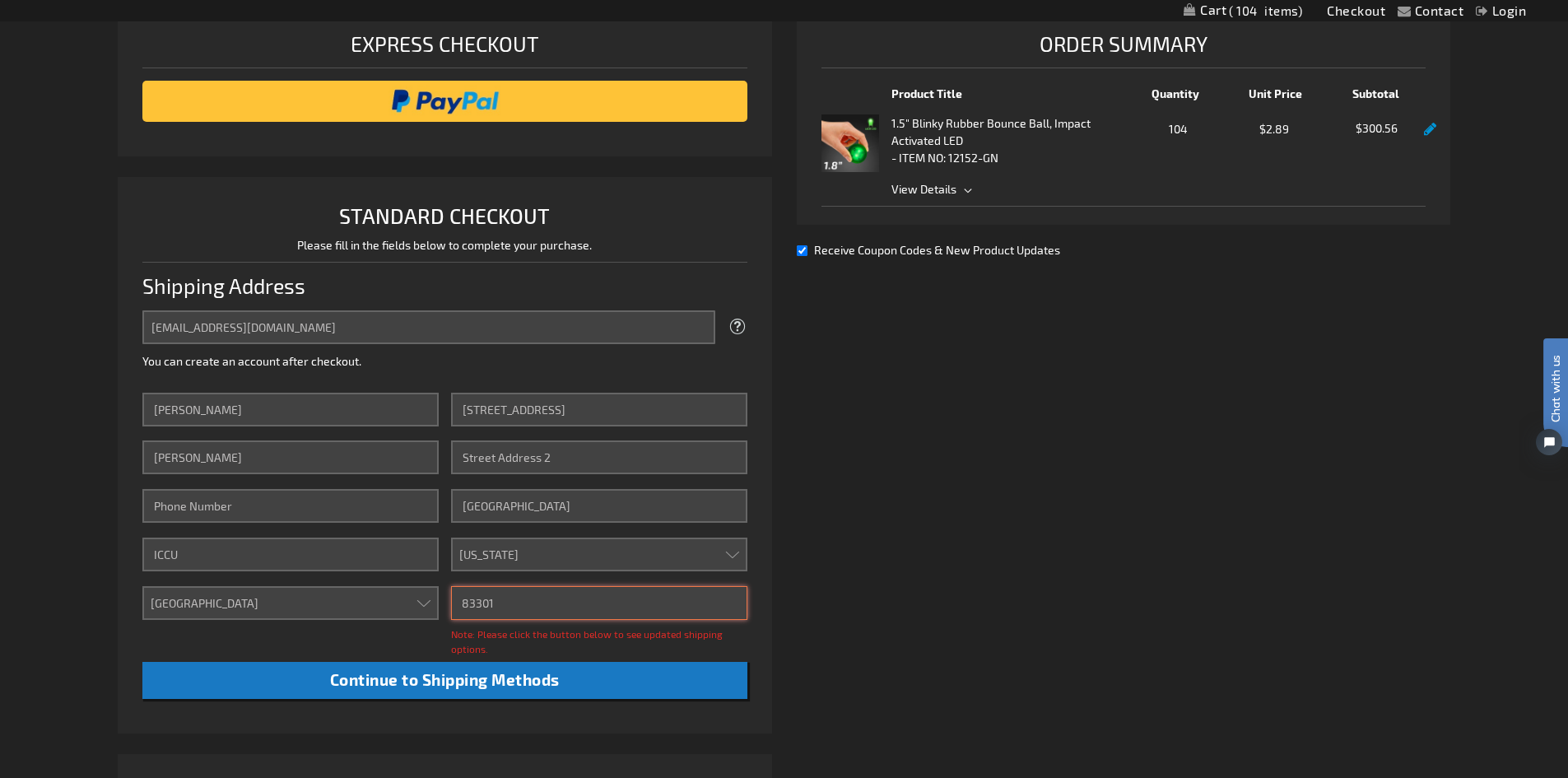
type input "83301"
click at [765, 355] on li "STANDARD CHECKOUT Please fill in the fields below to complete your purchase. Sh…" at bounding box center [444, 456] width 654 height 557
click at [839, 420] on div "Already registered? Click here to login. Shipping Review & Payments Estimated T…" at bounding box center [784, 454] width 1333 height 949
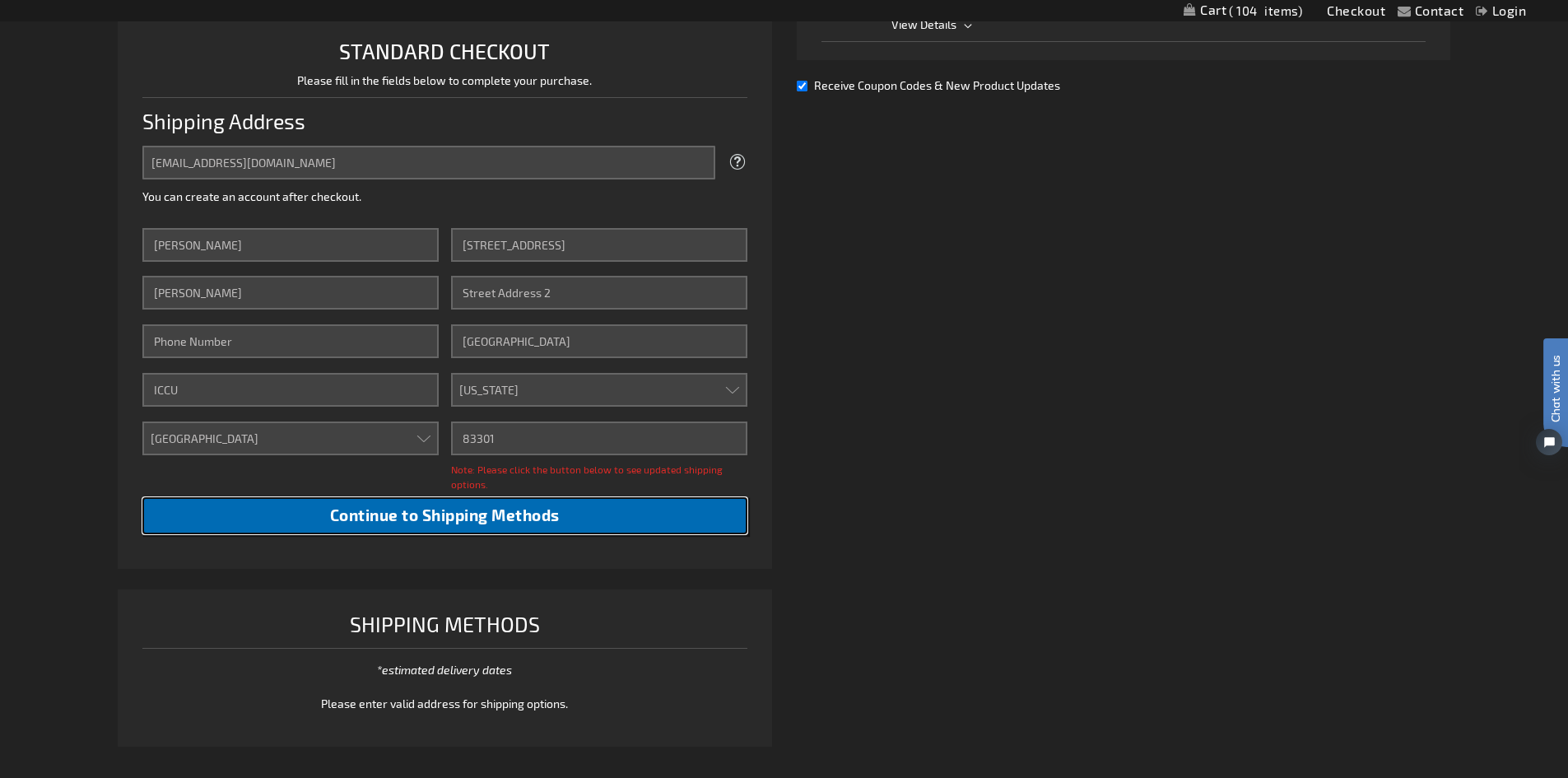
click at [450, 514] on span "Continue to Shipping Methods" at bounding box center [444, 515] width 229 height 19
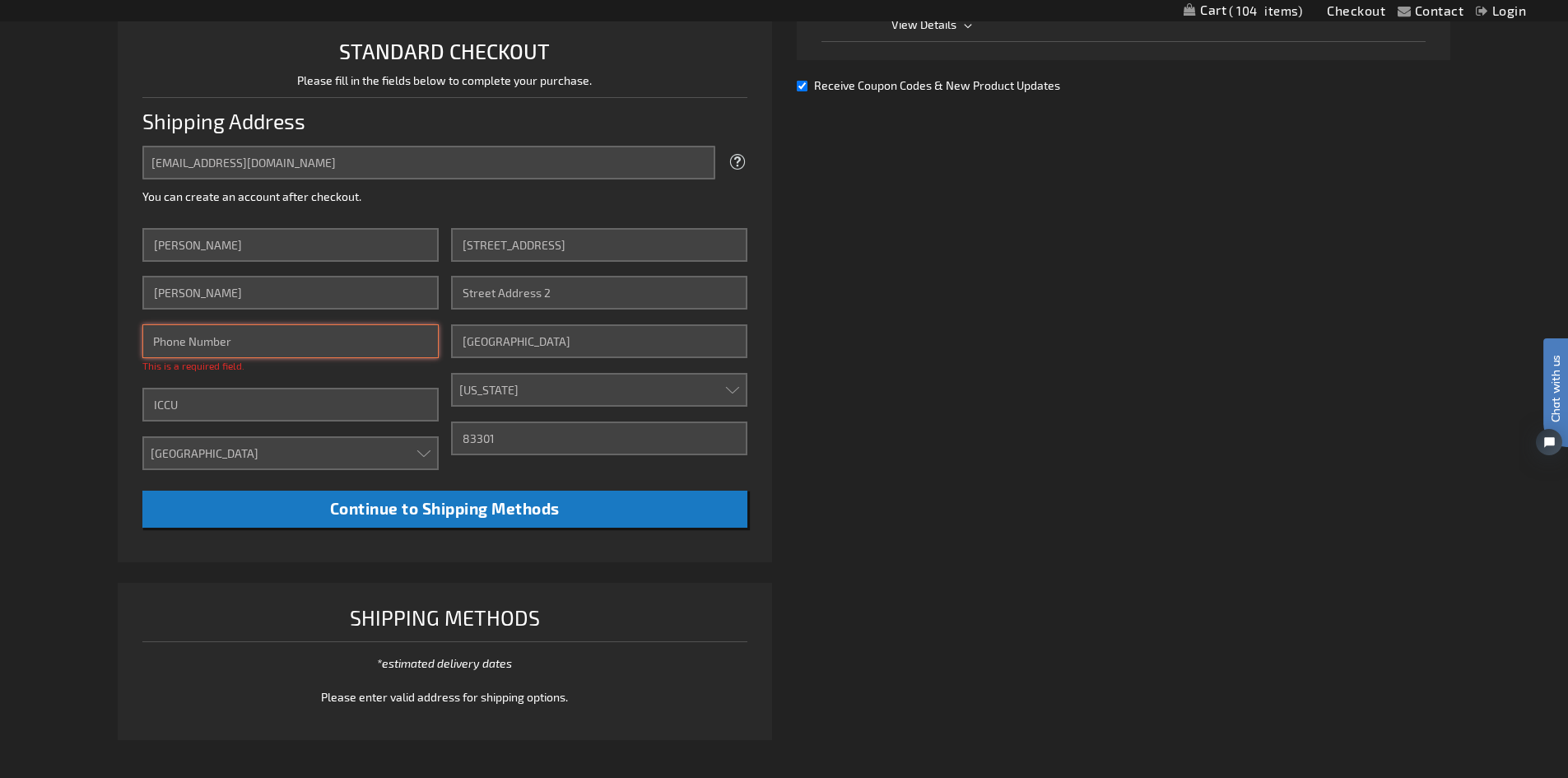
click at [240, 335] on input "Phone Number" at bounding box center [291, 341] width 297 height 34
type input "2084068208"
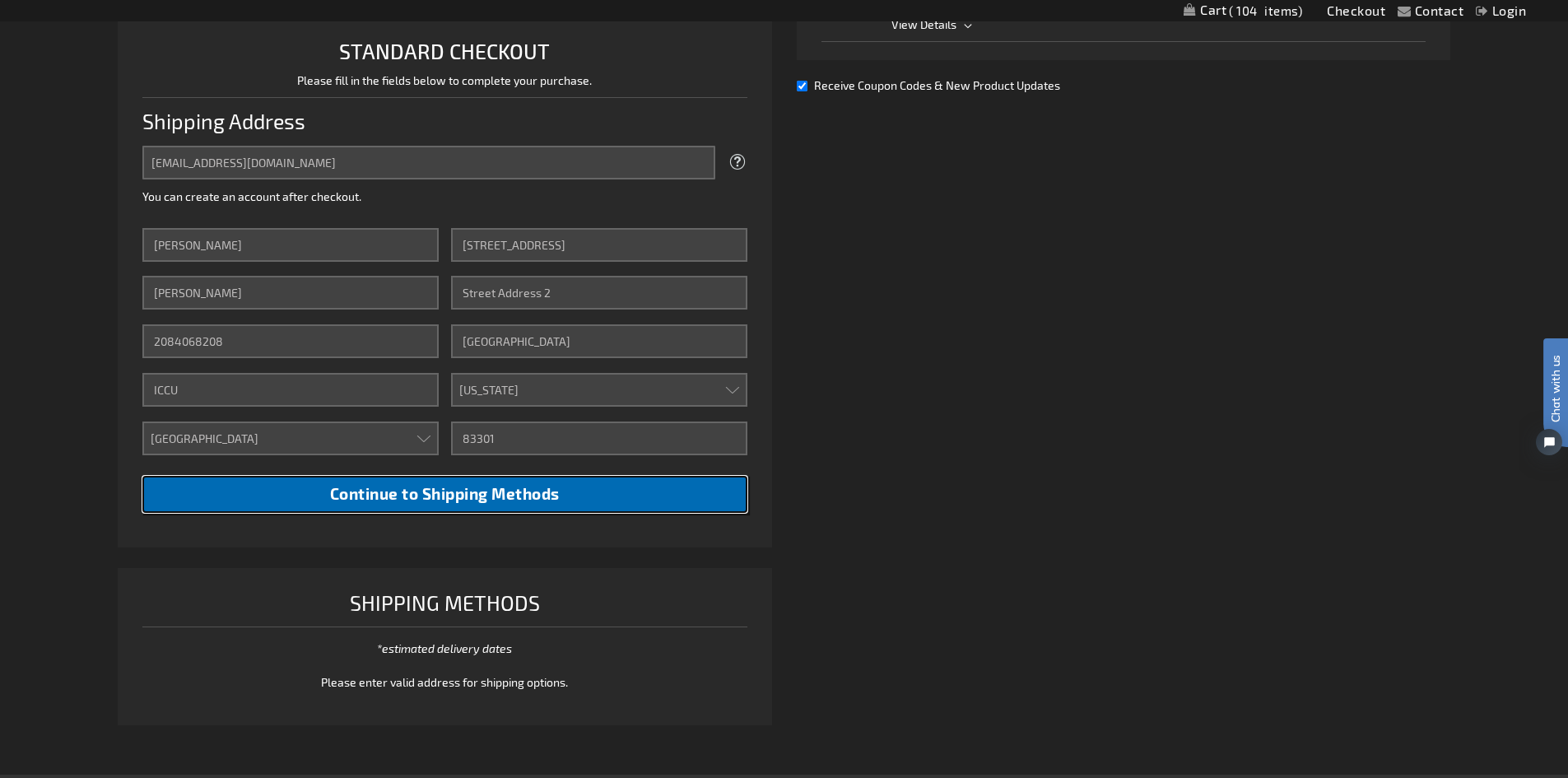
click at [314, 487] on button "Continue to Shipping Methods" at bounding box center [445, 494] width 605 height 37
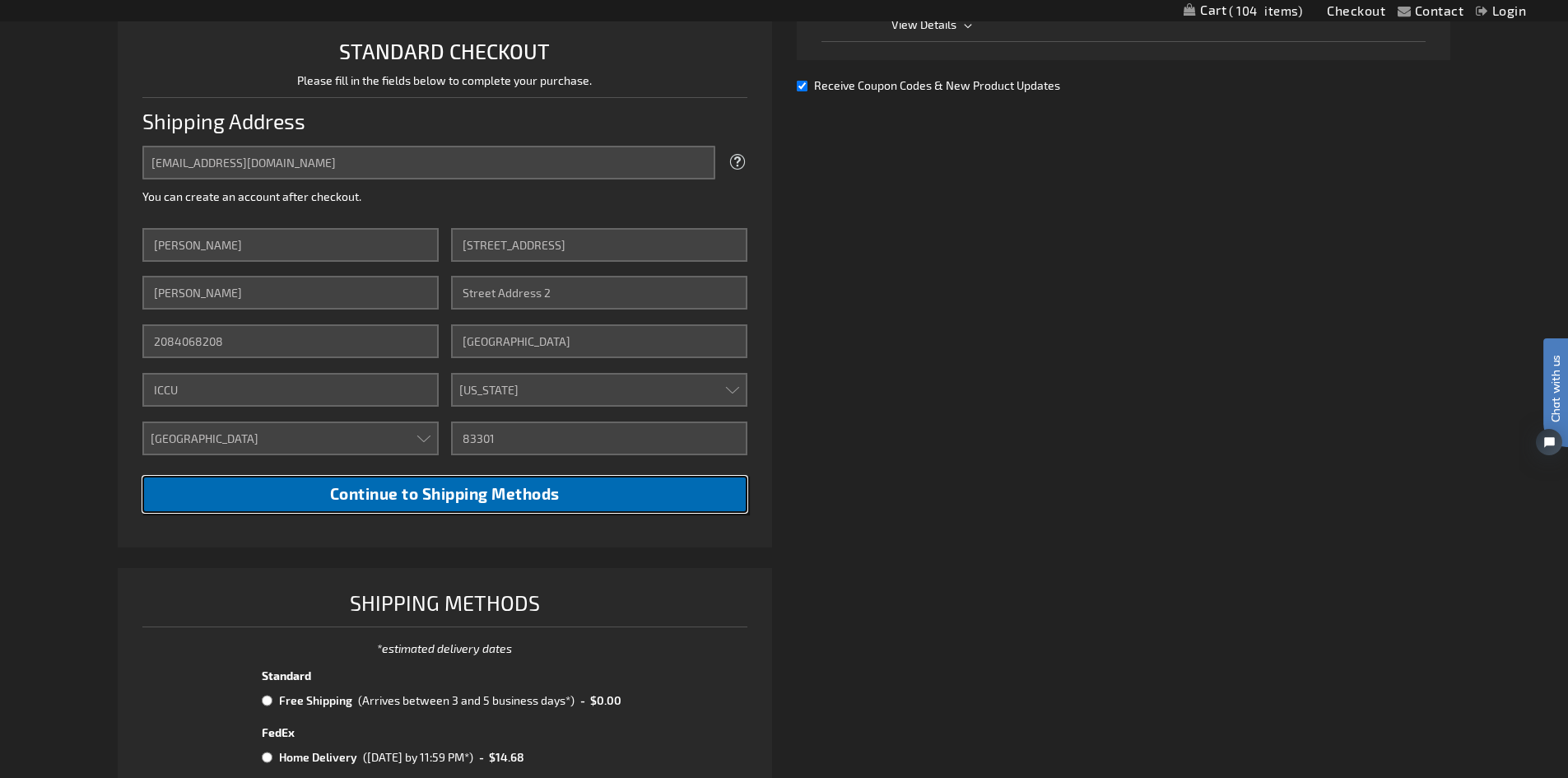
scroll to position [659, 0]
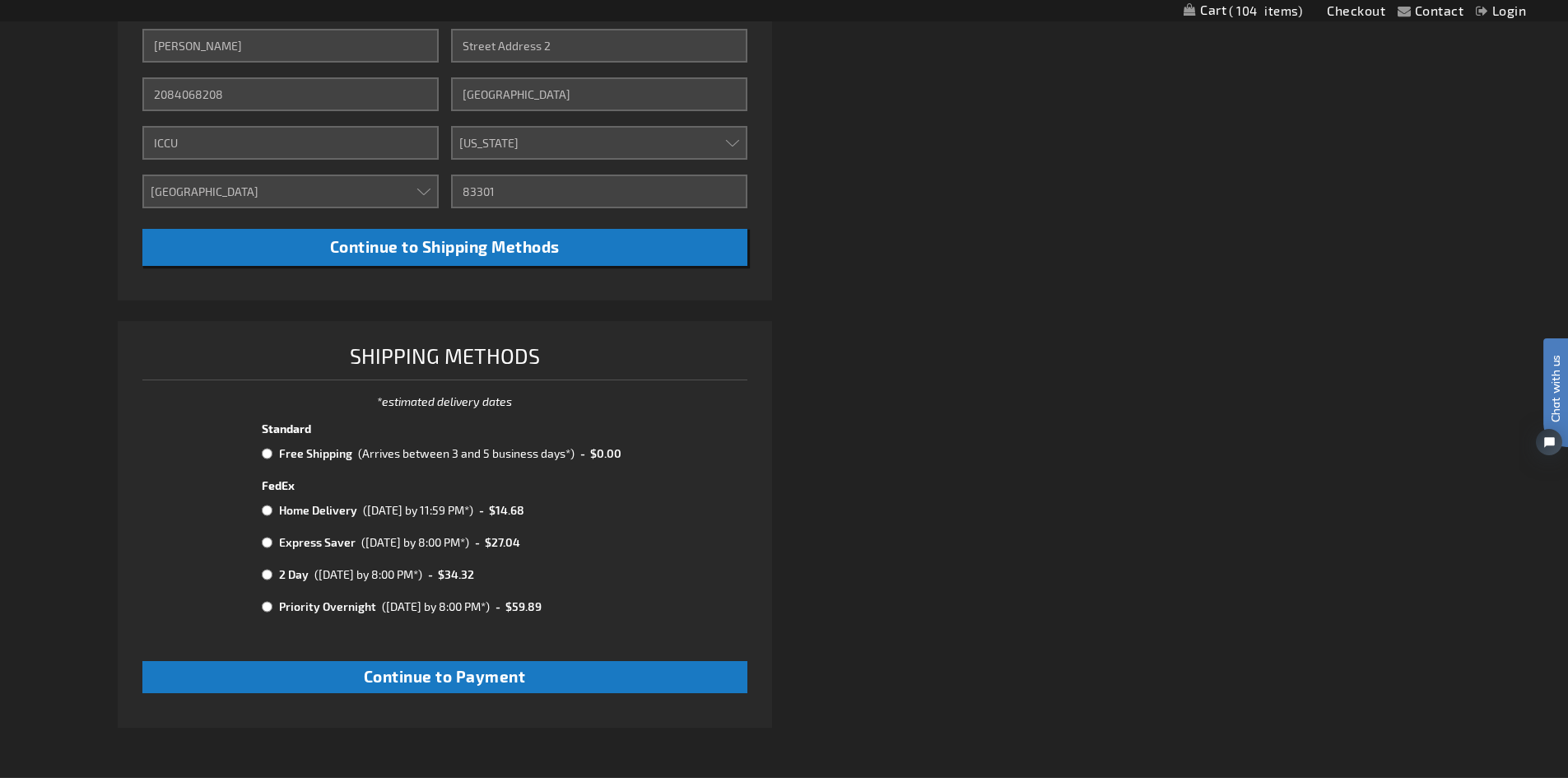
click at [271, 459] on input "radio" at bounding box center [267, 453] width 11 height 13
radio input "true"
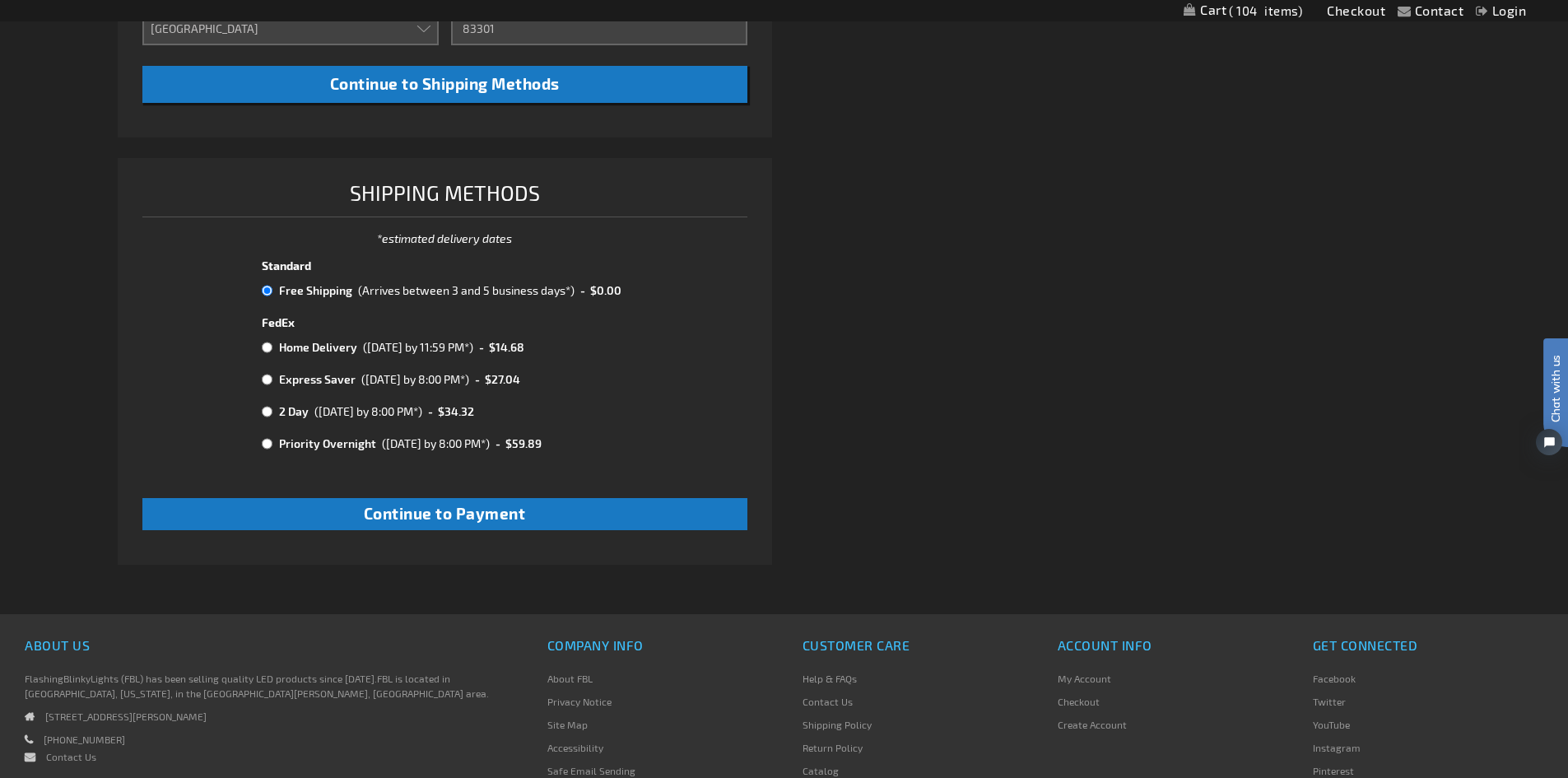
scroll to position [823, 0]
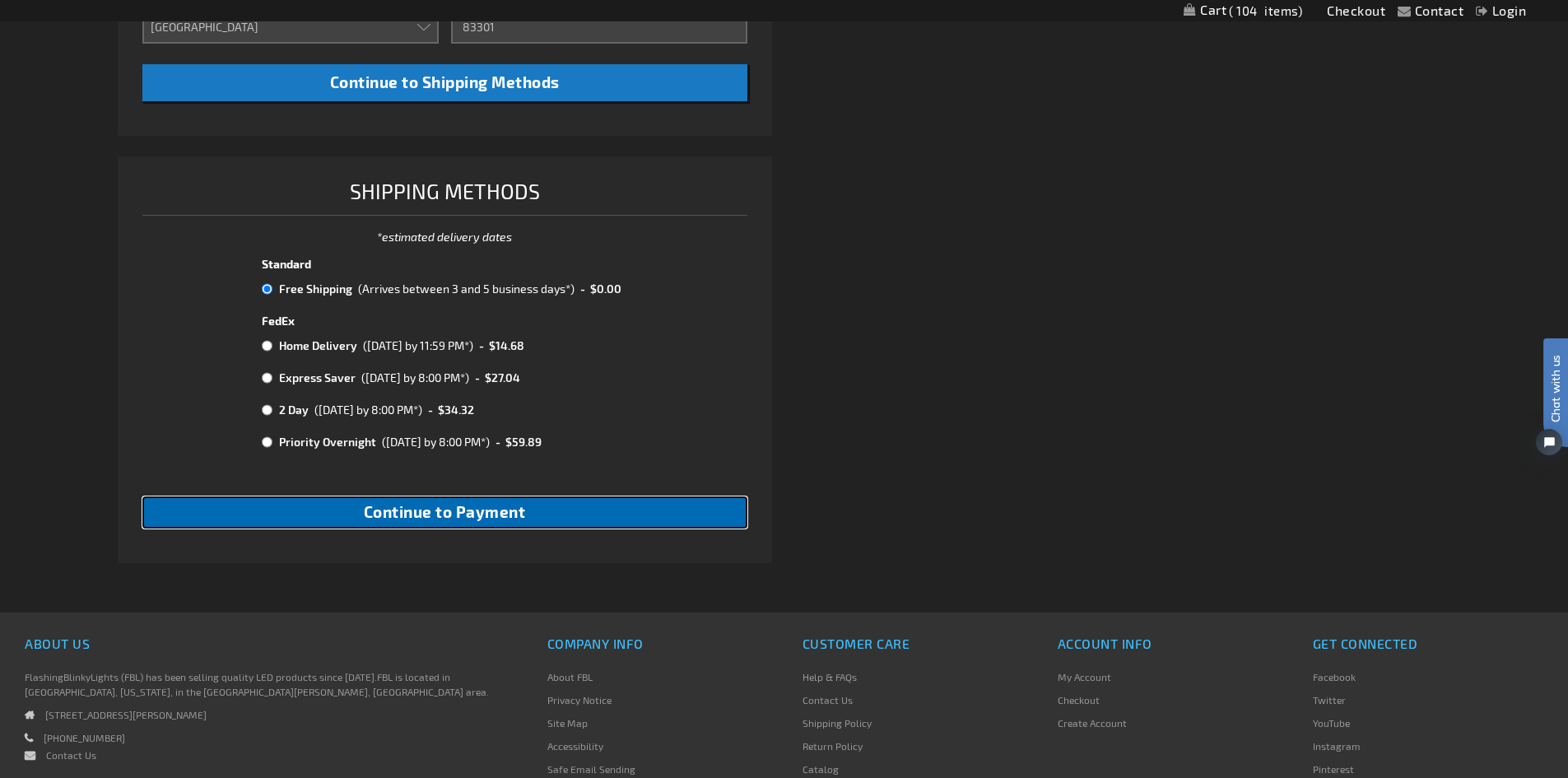
click at [443, 505] on span "Continue to Payment" at bounding box center [445, 512] width 162 height 19
checkbox input "true"
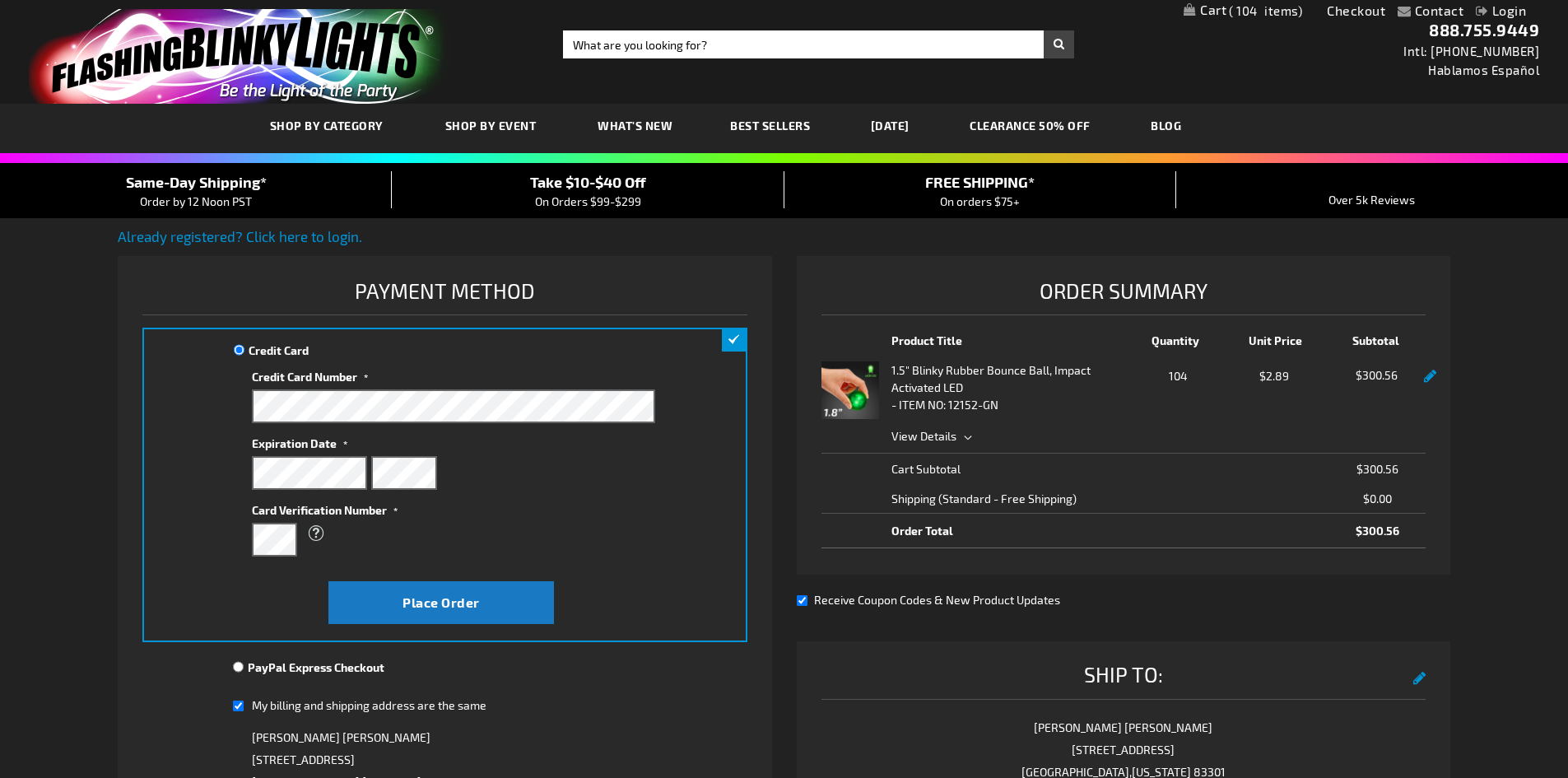
click at [489, 509] on label "Card Verification Number" at bounding box center [453, 508] width 402 height 22
click at [541, 534] on div "What is this?" at bounding box center [444, 533] width 386 height 30
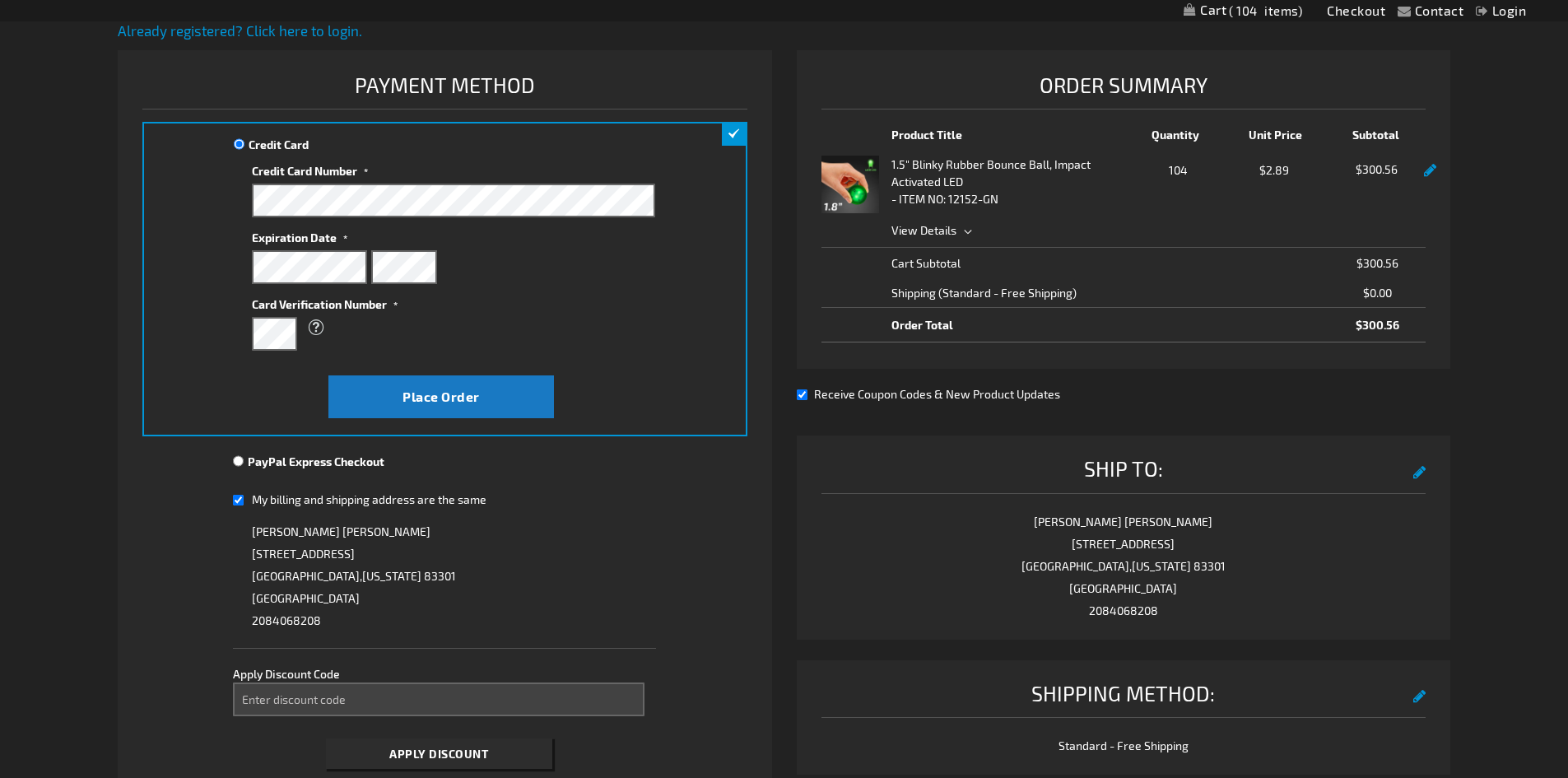
scroll to position [247, 0]
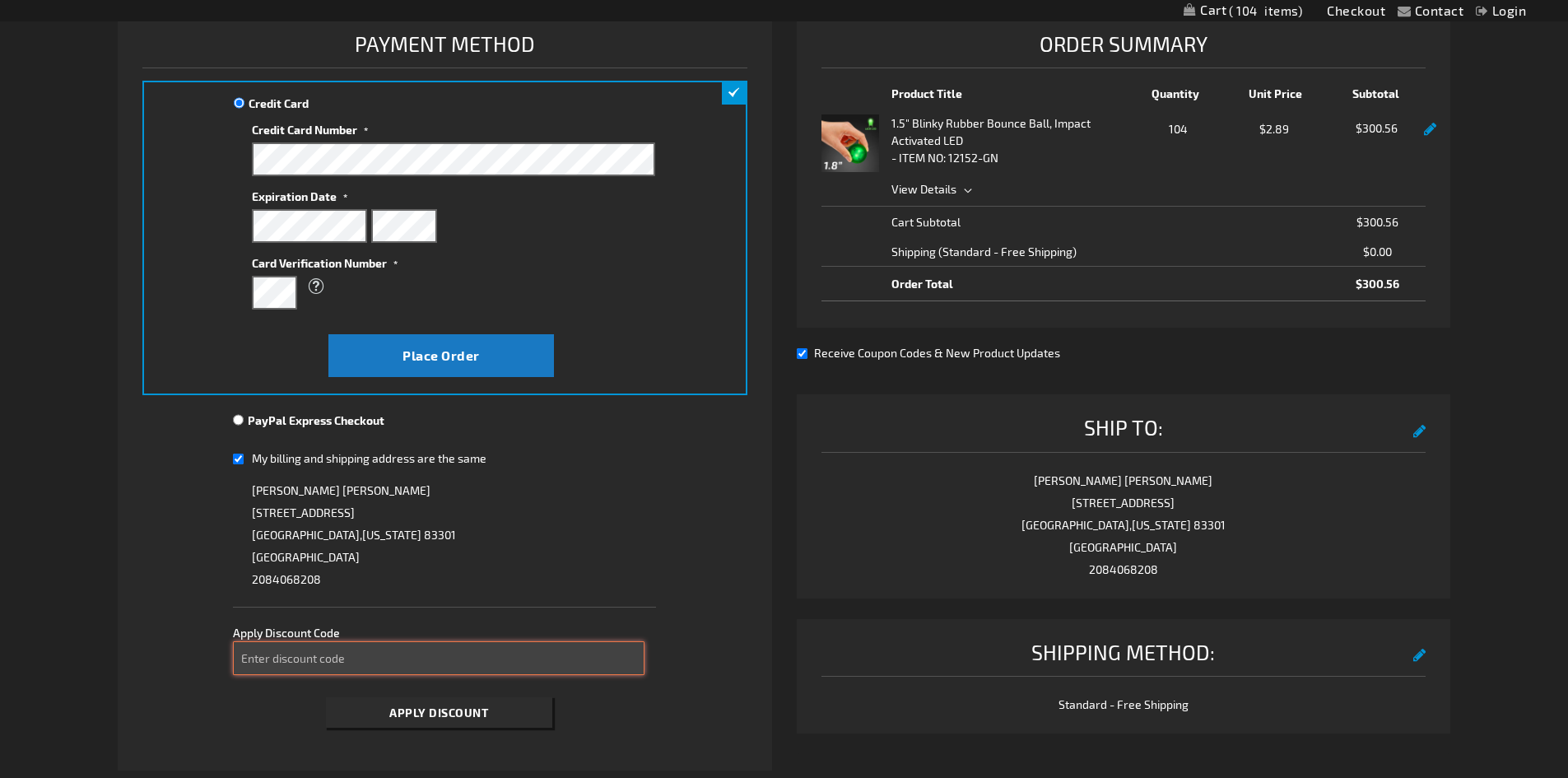
click at [367, 668] on input "Enter discount code" at bounding box center [438, 659] width 412 height 34
type input "Take40"
click at [397, 711] on span "Apply Discount" at bounding box center [439, 712] width 99 height 14
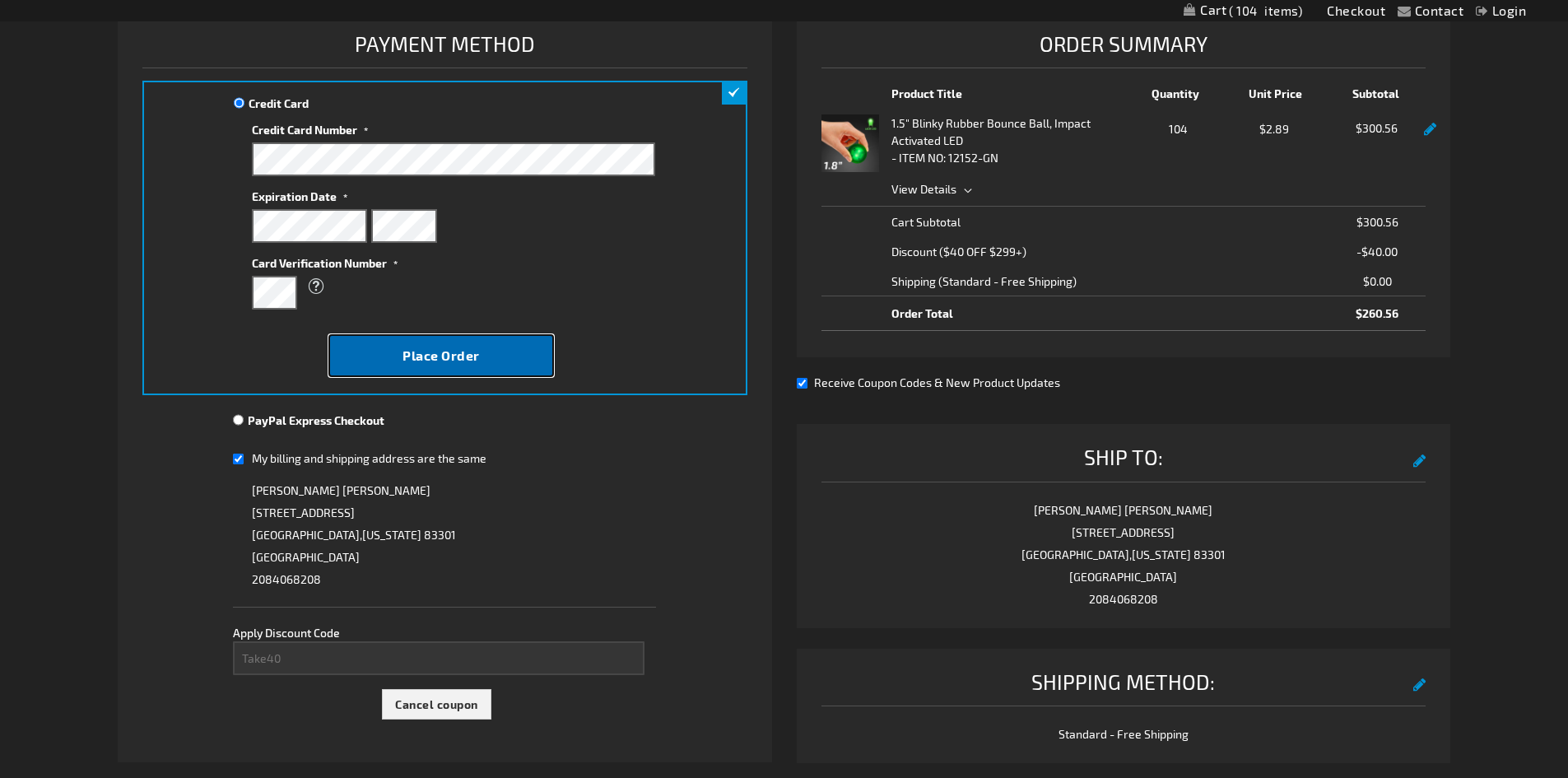
click at [391, 347] on button "Place Order" at bounding box center [441, 356] width 225 height 43
